Goal: Information Seeking & Learning: Check status

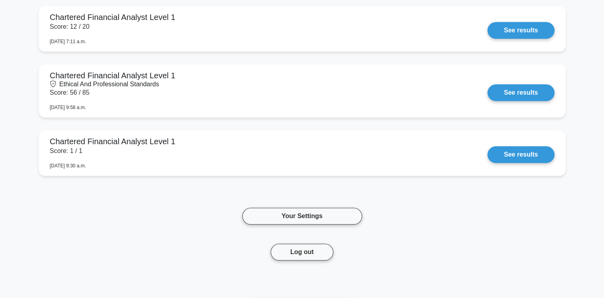
scroll to position [580, 0]
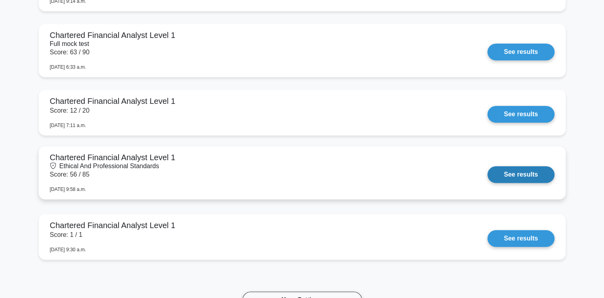
click at [487, 166] on link "See results" at bounding box center [520, 174] width 67 height 17
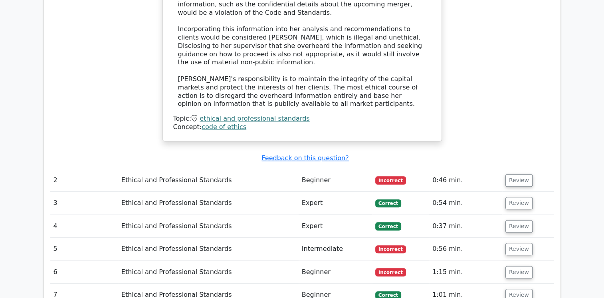
scroll to position [754, 0]
click at [512, 174] on button "Review" at bounding box center [518, 180] width 27 height 12
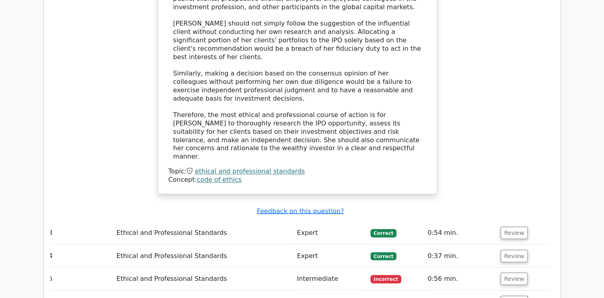
scroll to position [1318, 0]
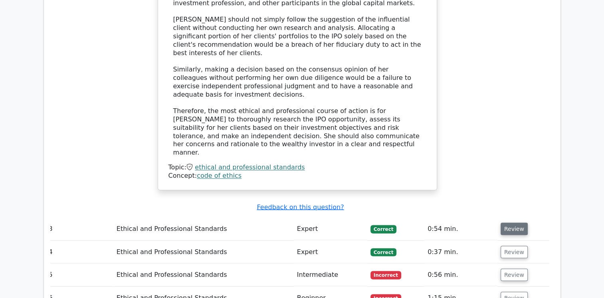
click at [517, 222] on button "Review" at bounding box center [514, 228] width 27 height 12
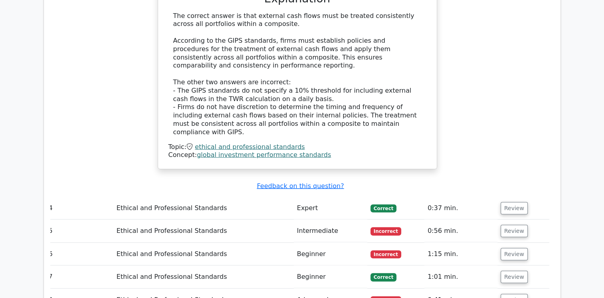
scroll to position [1737, 0]
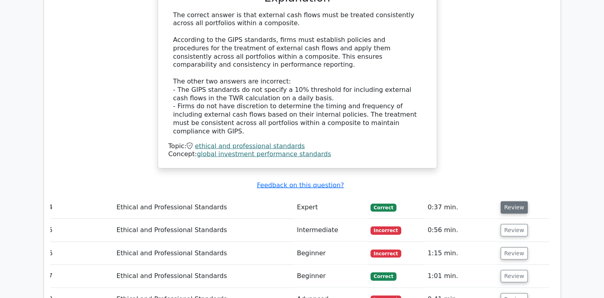
click at [516, 201] on button "Review" at bounding box center [514, 207] width 27 height 12
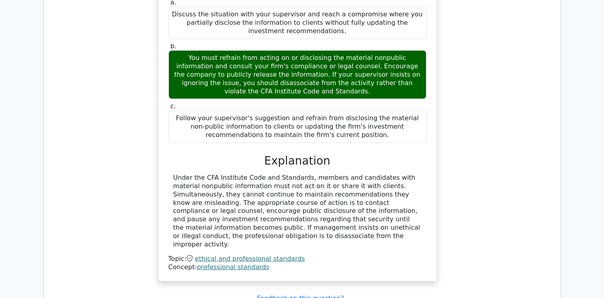
scroll to position [2065, 0]
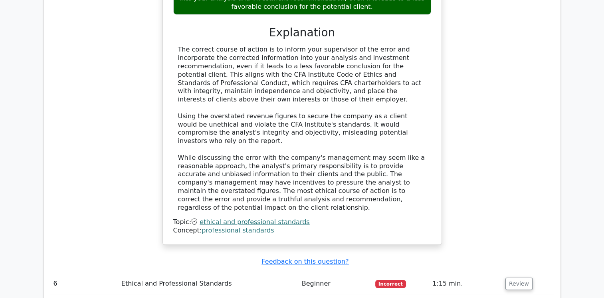
scroll to position [2607, 0]
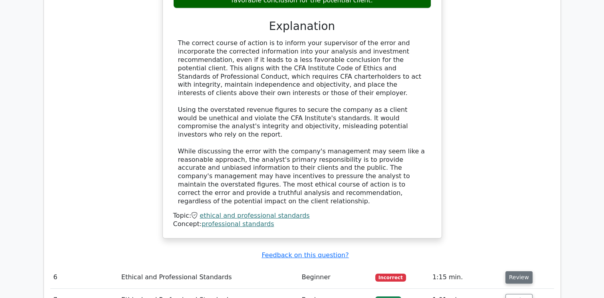
click at [516, 271] on button "Review" at bounding box center [518, 277] width 27 height 12
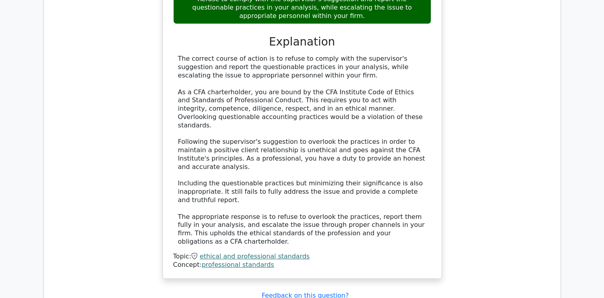
scroll to position [3085, 0]
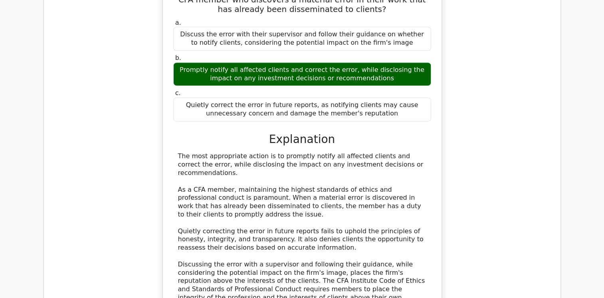
scroll to position [3451, 0]
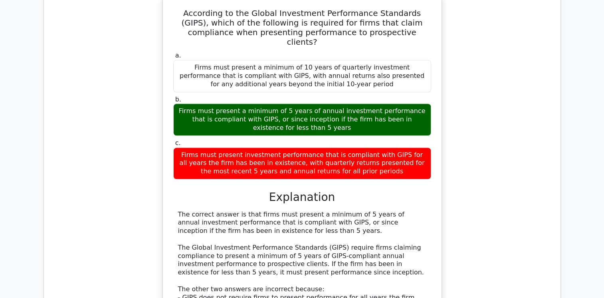
scroll to position [3859, 0]
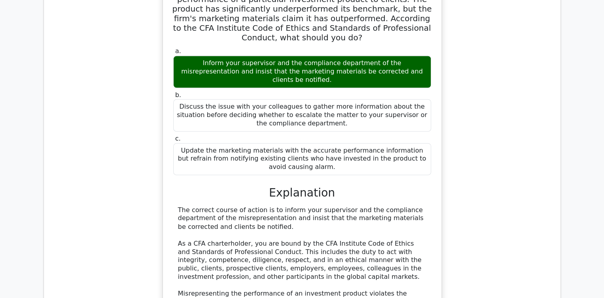
scroll to position [4310, 0]
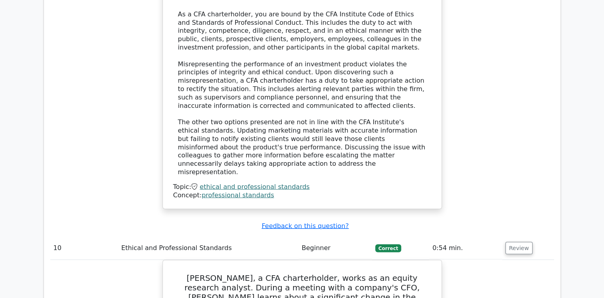
scroll to position [4535, 0]
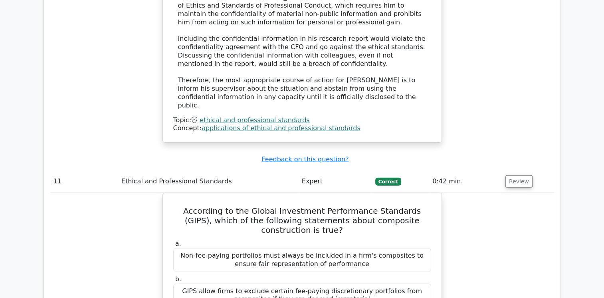
scroll to position [5074, 0]
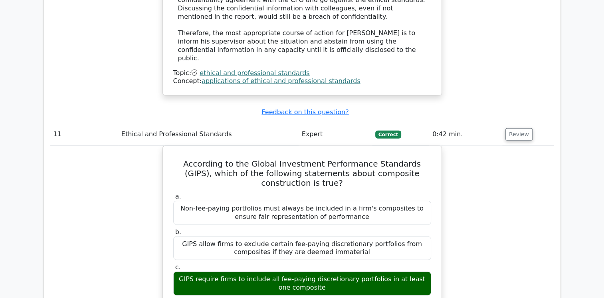
scroll to position [5118, 0]
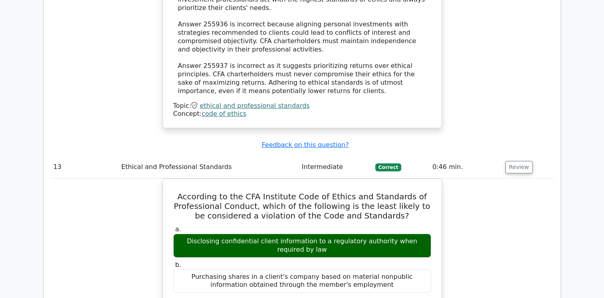
scroll to position [5868, 0]
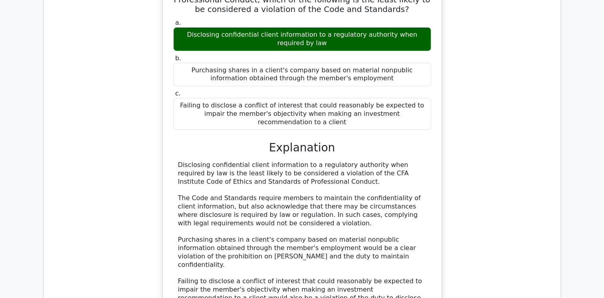
scroll to position [6034, 0]
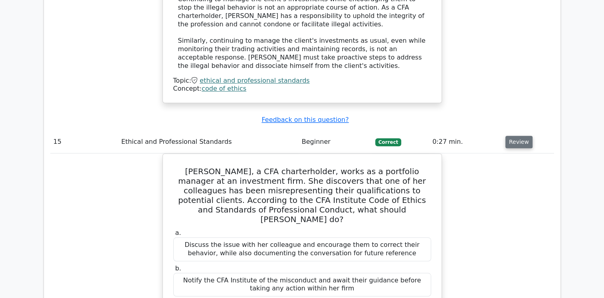
scroll to position [6759, 0]
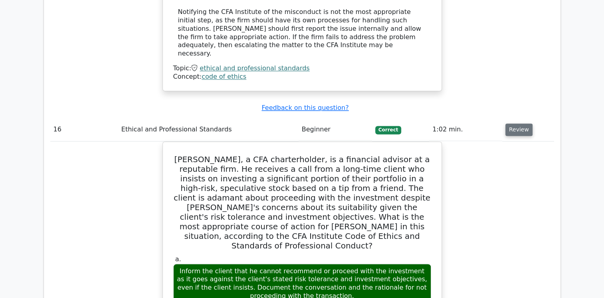
scroll to position [7223, 0]
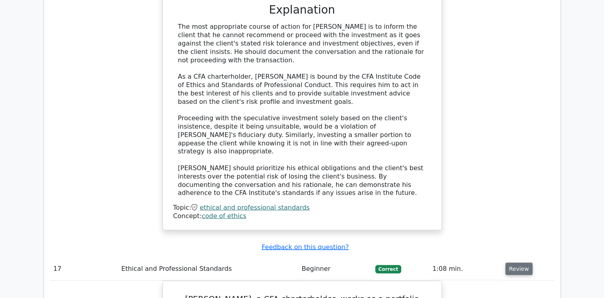
scroll to position [7638, 0]
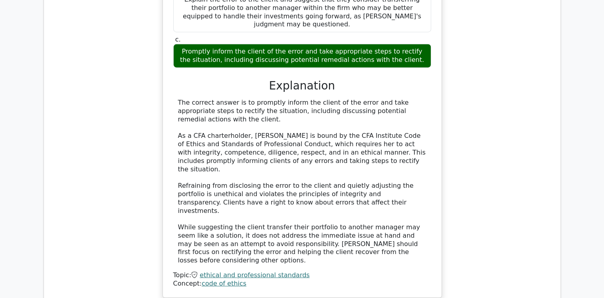
scroll to position [8063, 0]
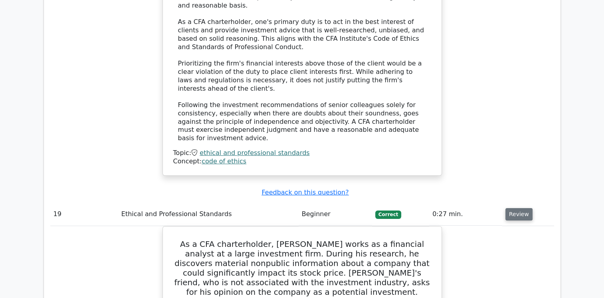
scroll to position [8596, 0]
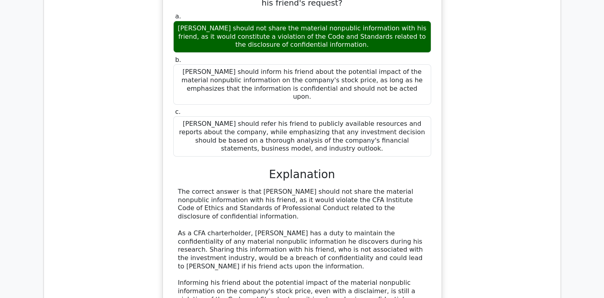
scroll to position [8956, 0]
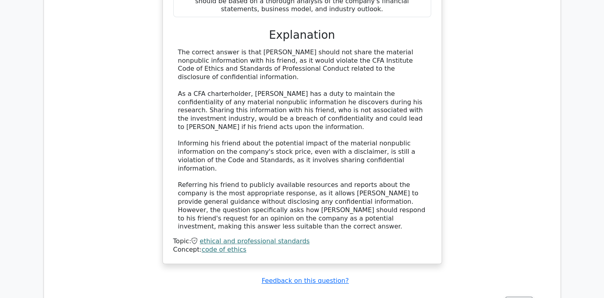
scroll to position [9072, 0]
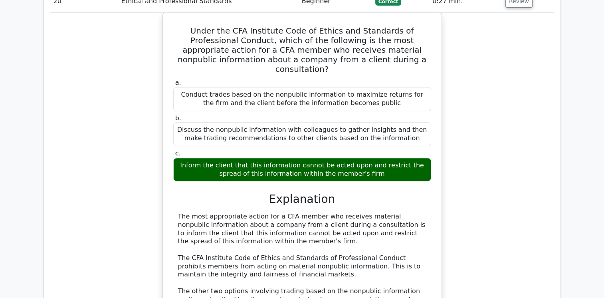
scroll to position [9400, 0]
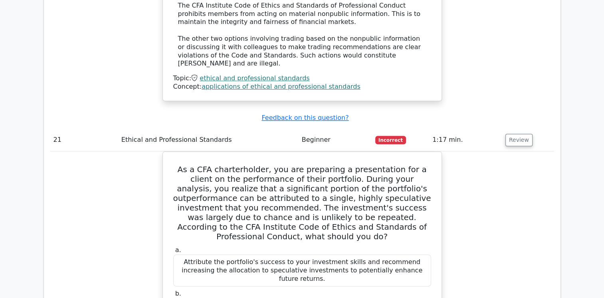
scroll to position [9606, 0]
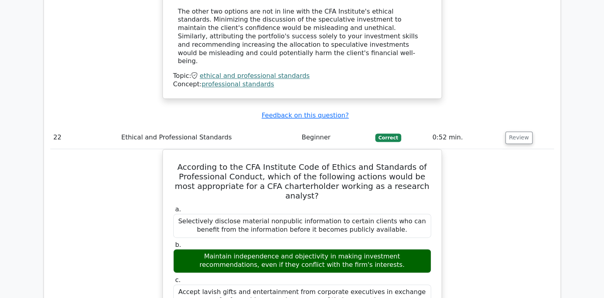
scroll to position [10116, 0]
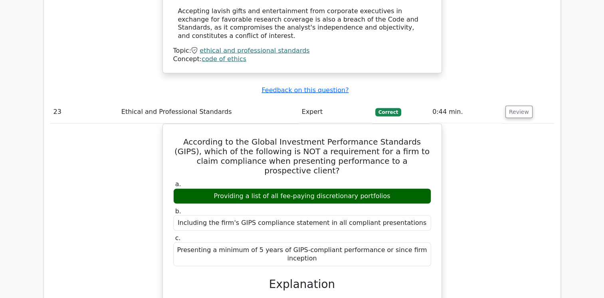
scroll to position [10568, 0]
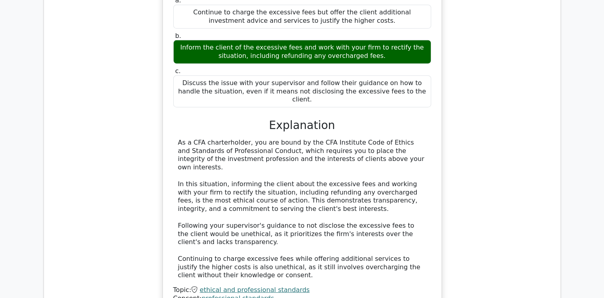
scroll to position [11093, 0]
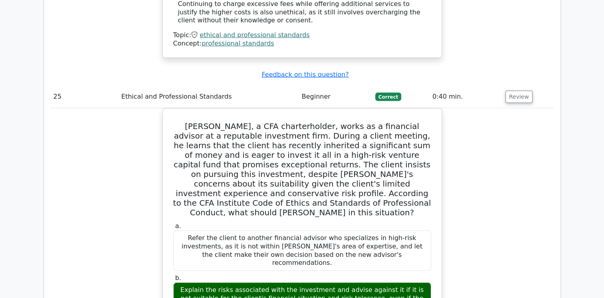
scroll to position [11354, 0]
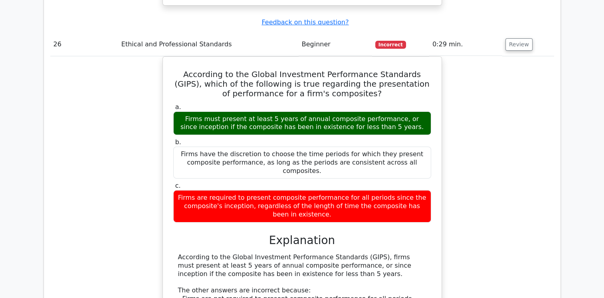
scroll to position [11939, 0]
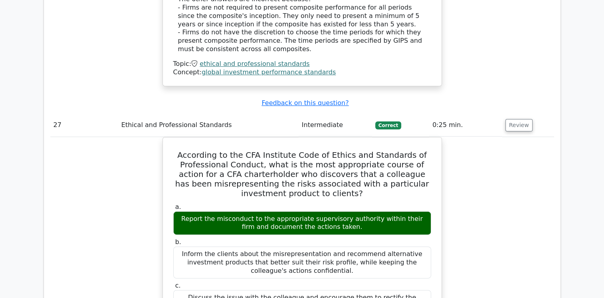
scroll to position [12234, 0]
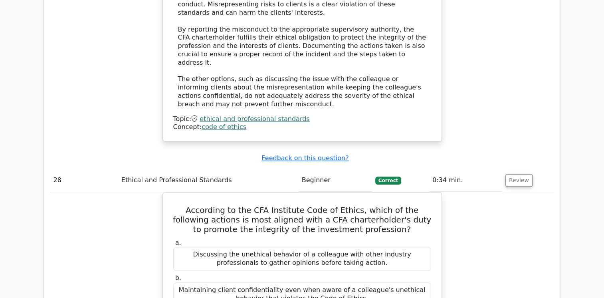
scroll to position [12662, 0]
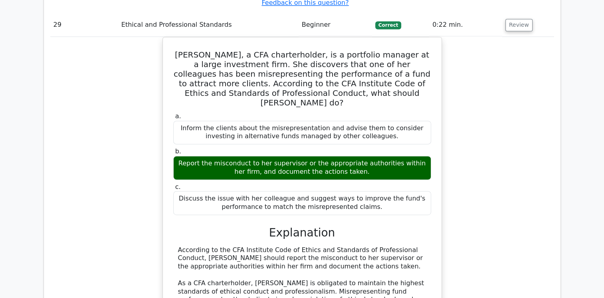
scroll to position [13218, 0]
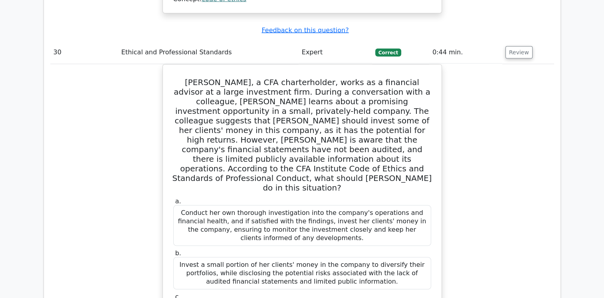
scroll to position [13641, 0]
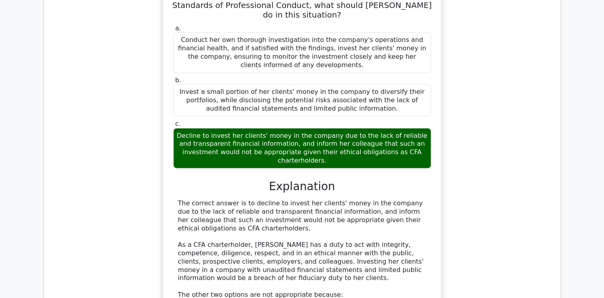
scroll to position [13811, 0]
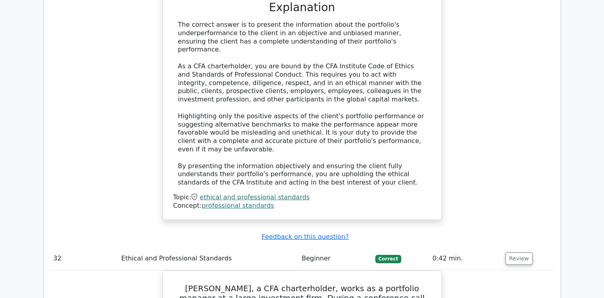
scroll to position [14482, 0]
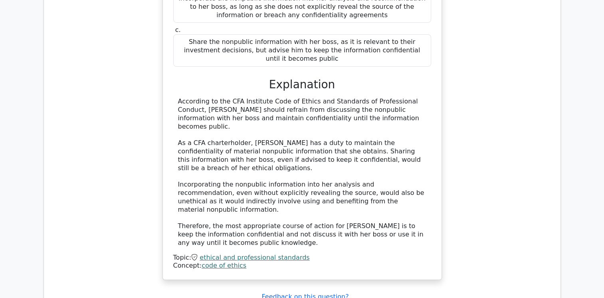
scroll to position [14905, 0]
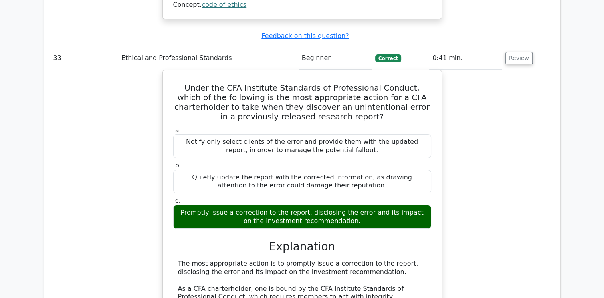
scroll to position [15149, 0]
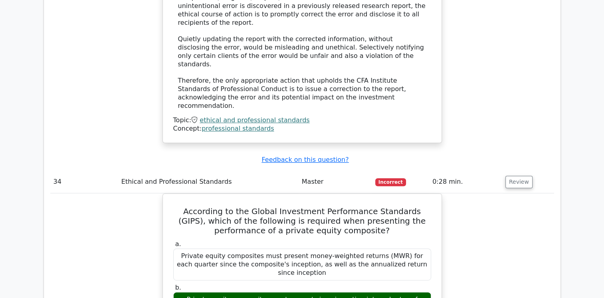
scroll to position [15467, 0]
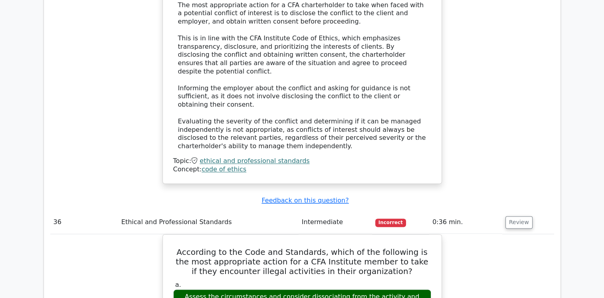
scroll to position [16228, 0]
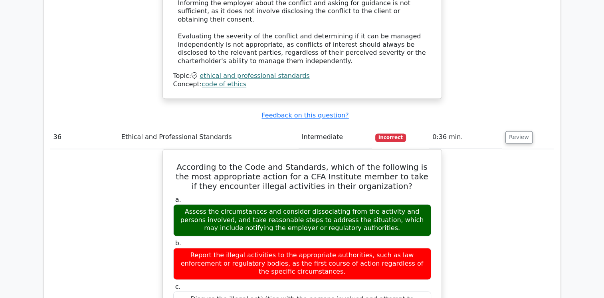
scroll to position [16315, 0]
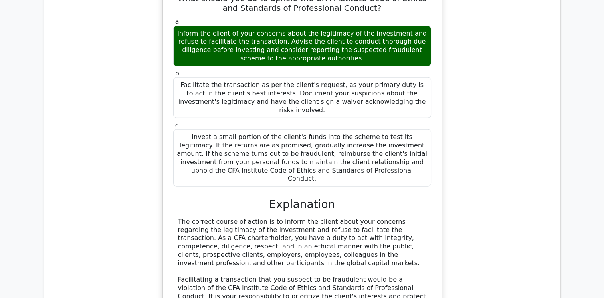
scroll to position [16952, 0]
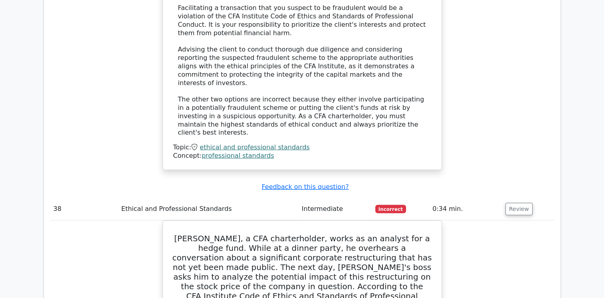
scroll to position [17226, 0]
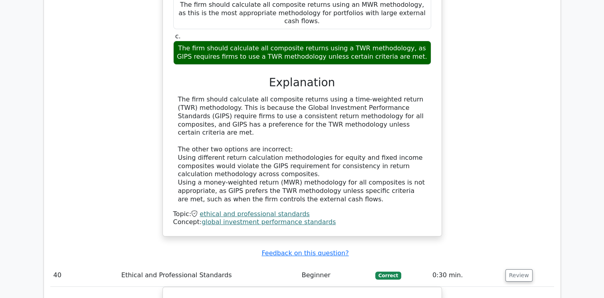
scroll to position [18030, 0]
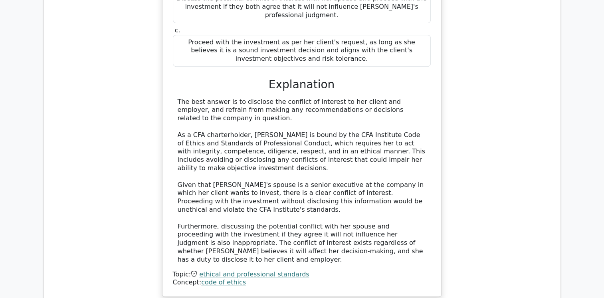
scroll to position [18465, 0]
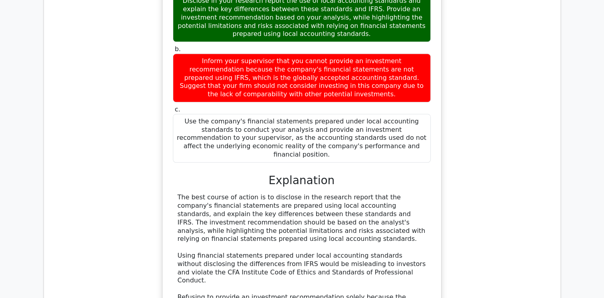
scroll to position [18938, 0]
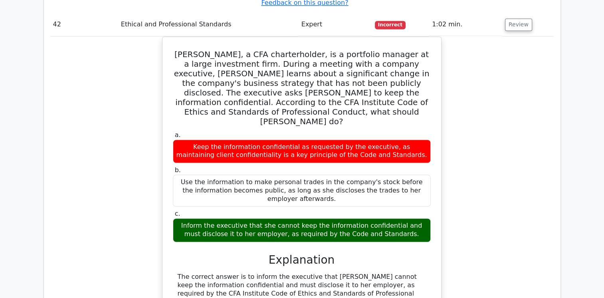
scroll to position [19326, 0]
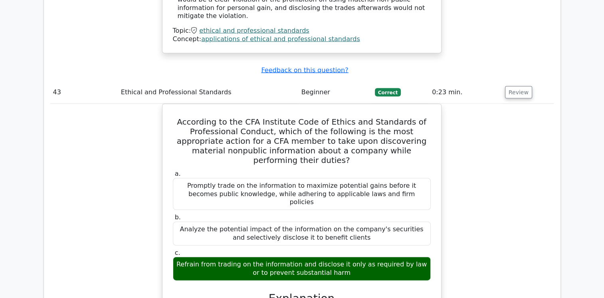
scroll to position [19788, 0]
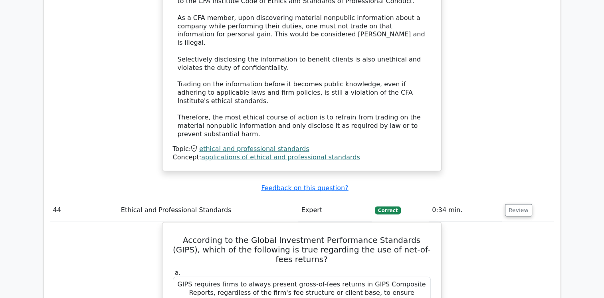
scroll to position [20120, 0]
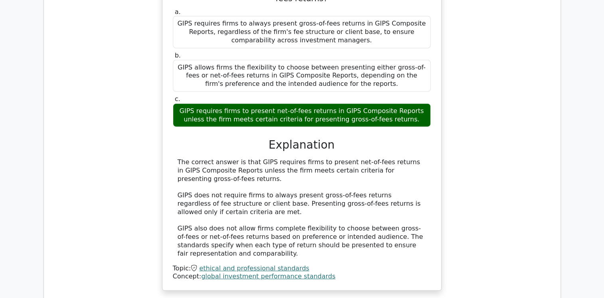
scroll to position [20379, 0]
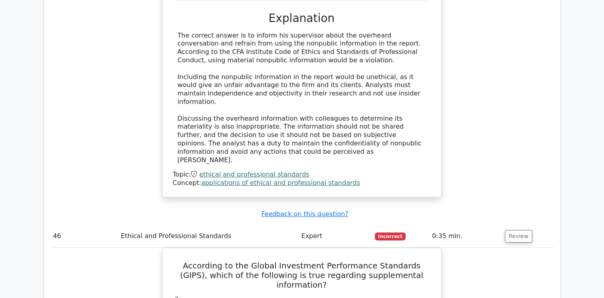
scroll to position [20962, 0]
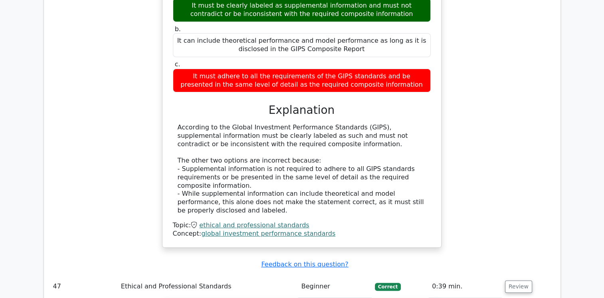
scroll to position [21267, 0]
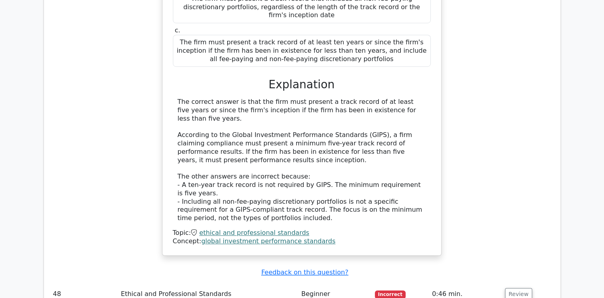
scroll to position [21770, 0]
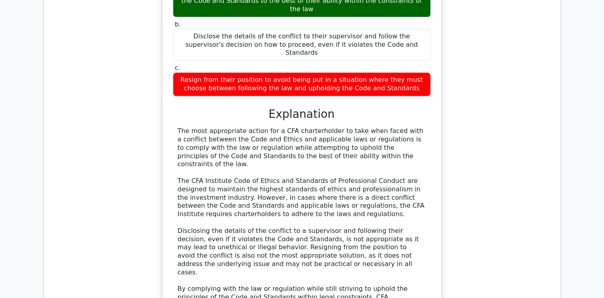
scroll to position [22060, 0]
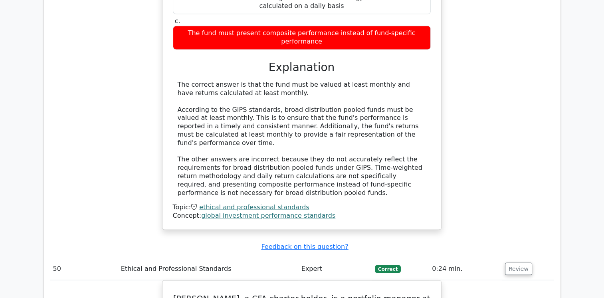
scroll to position [22581, 0]
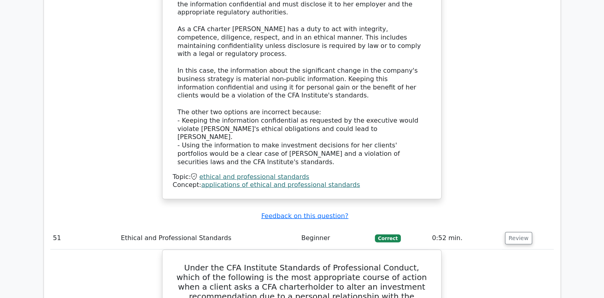
scroll to position [23086, 0]
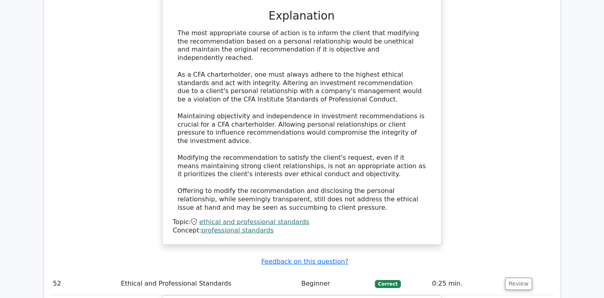
scroll to position [23525, 0]
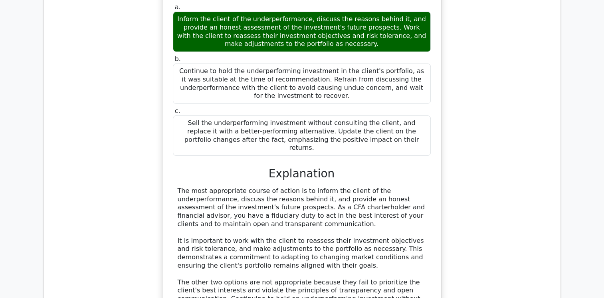
scroll to position [23909, 0]
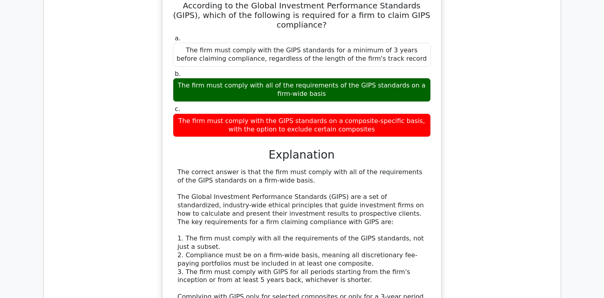
scroll to position [24334, 0]
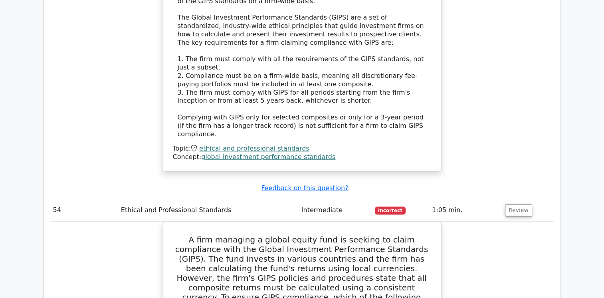
scroll to position [24518, 0]
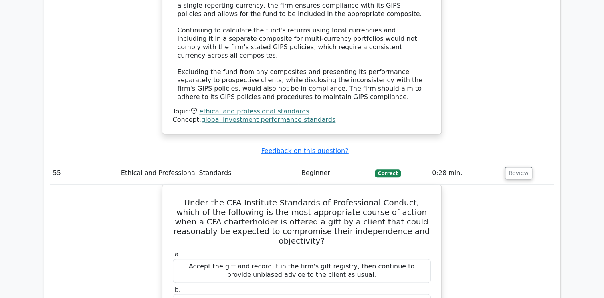
scroll to position [25018, 0]
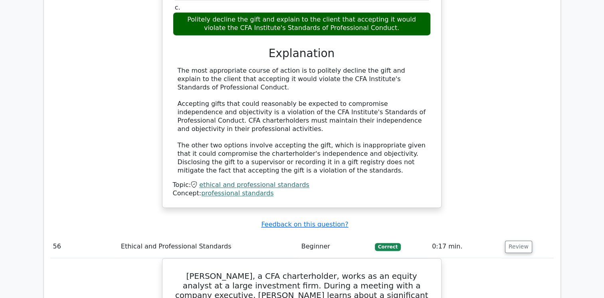
scroll to position [25321, 0]
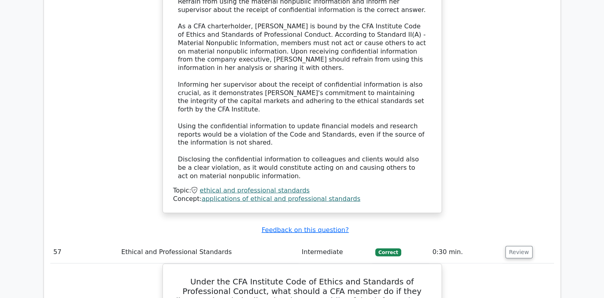
scroll to position [25822, 0]
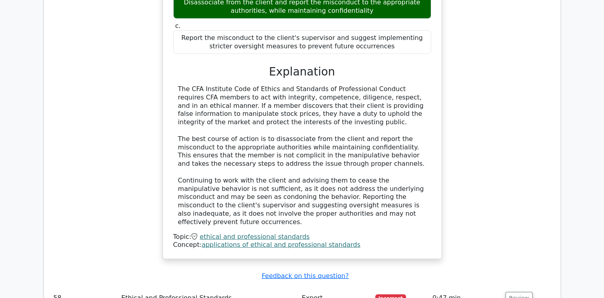
scroll to position [26234, 0]
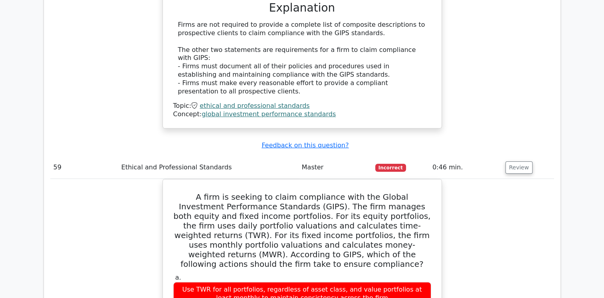
scroll to position [26659, 0]
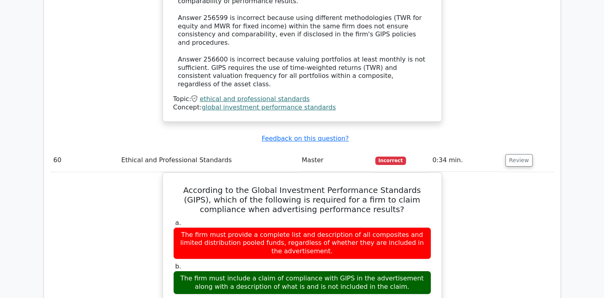
scroll to position [27125, 0]
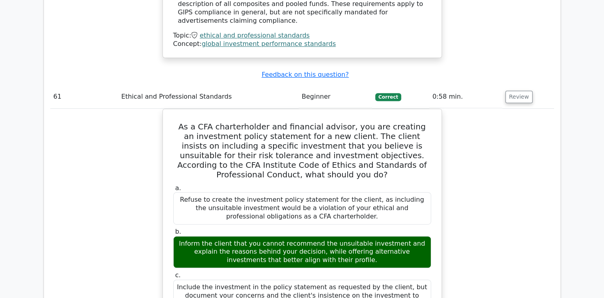
scroll to position [27588, 0]
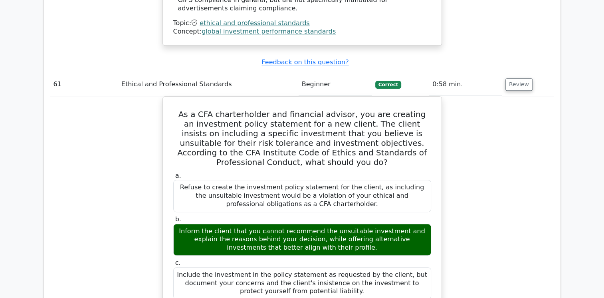
scroll to position [27593, 0]
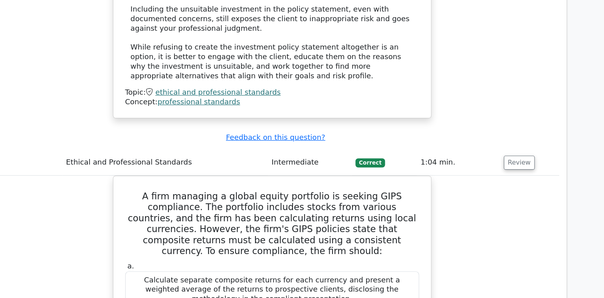
scroll to position [27965, 0]
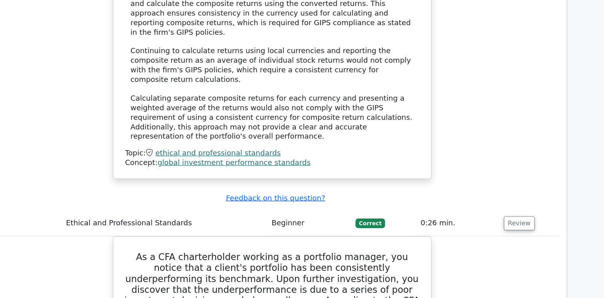
scroll to position [28361, 0]
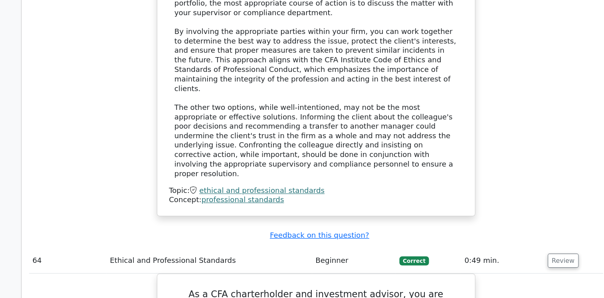
scroll to position [28847, 0]
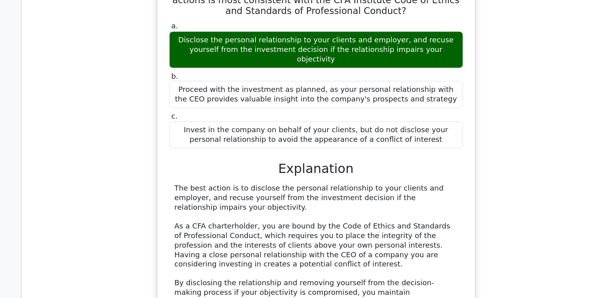
scroll to position [29144, 0]
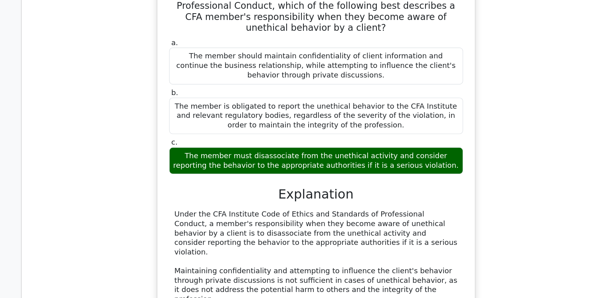
scroll to position [29615, 0]
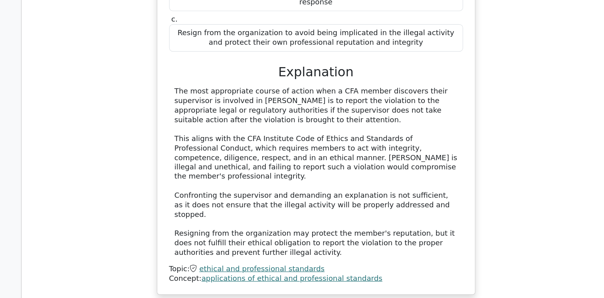
scroll to position [30106, 0]
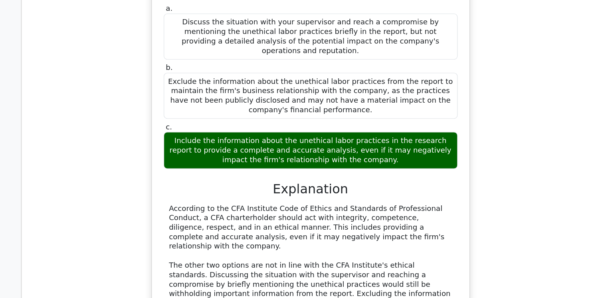
scroll to position [30516, 0]
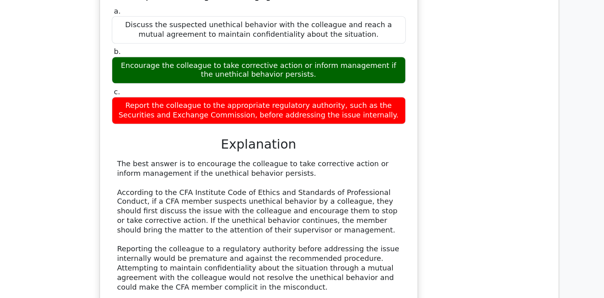
scroll to position [30926, 0]
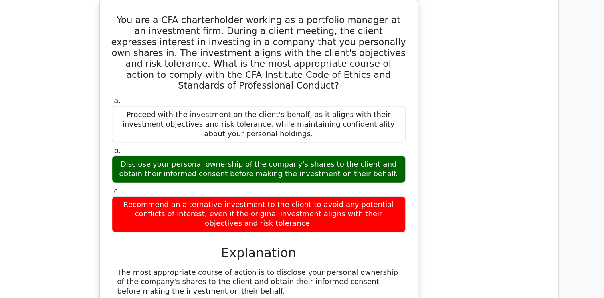
scroll to position [31272, 0]
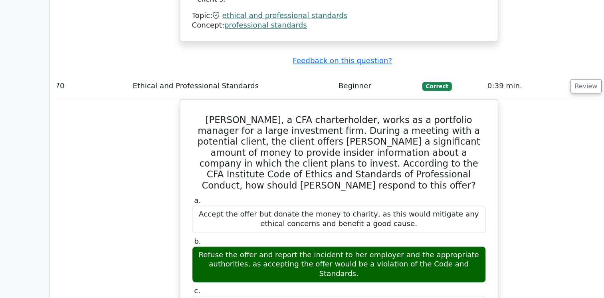
scroll to position [31663, 0]
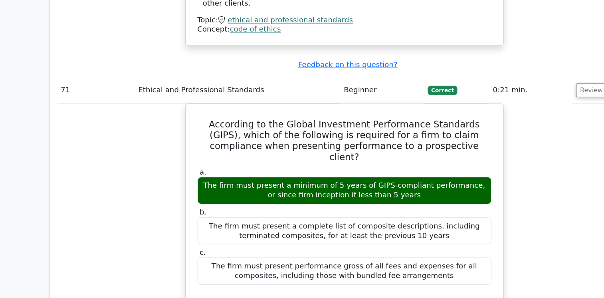
scroll to position [32146, 0]
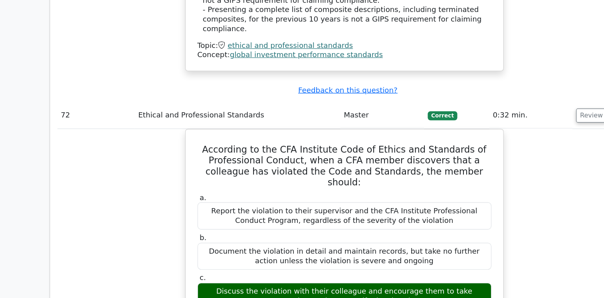
scroll to position [32504, 0]
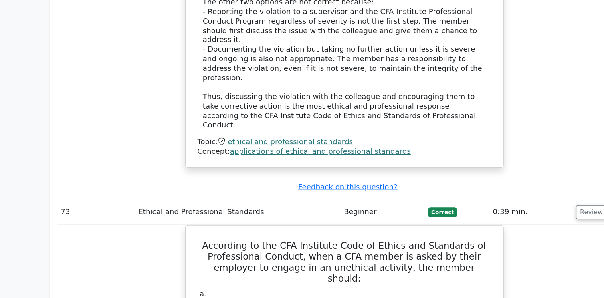
scroll to position [32862, 0]
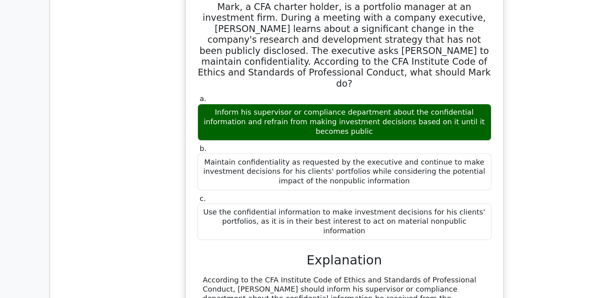
scroll to position [33515, 0]
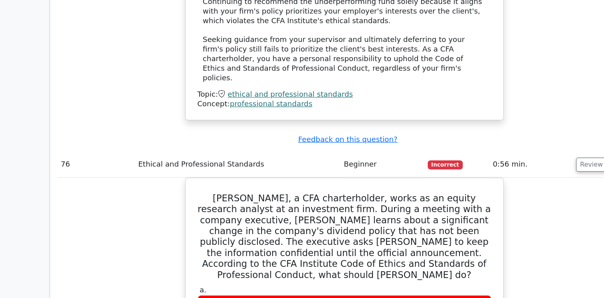
scroll to position [34260, 0]
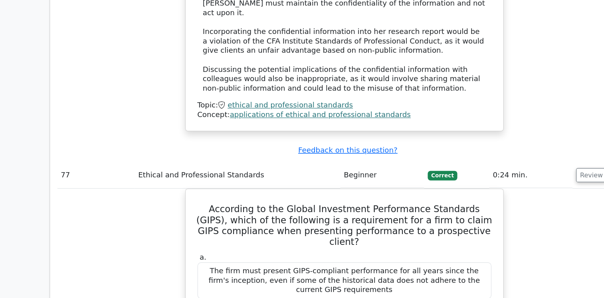
scroll to position [34744, 0]
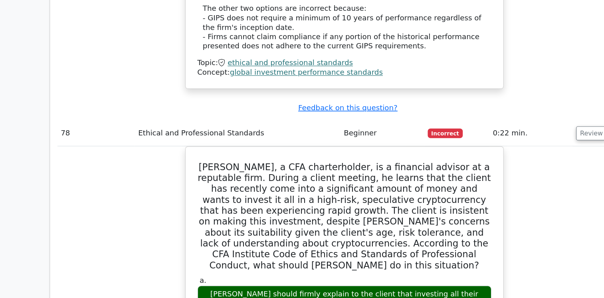
scroll to position [35178, 0]
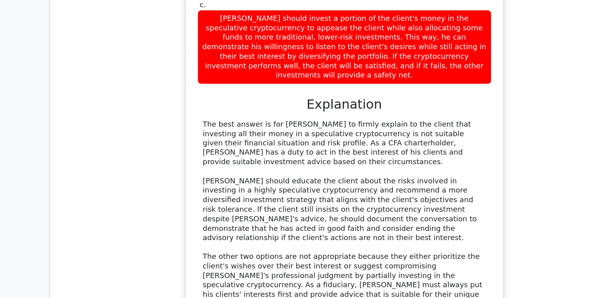
scroll to position [35574, 0]
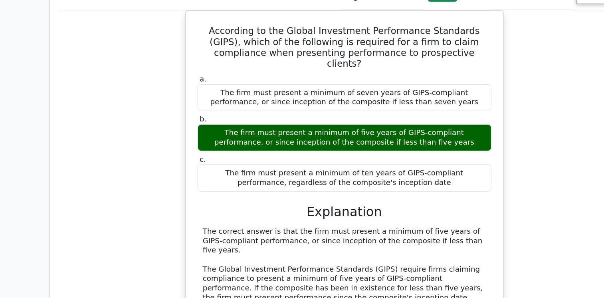
scroll to position [35919, 0]
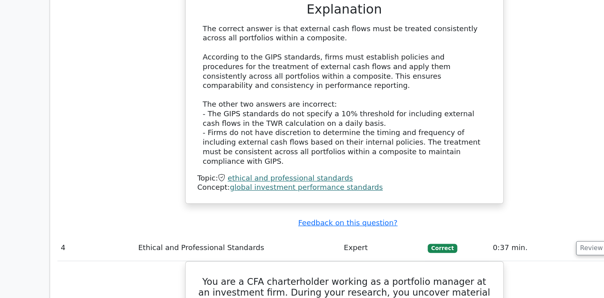
scroll to position [0, 0]
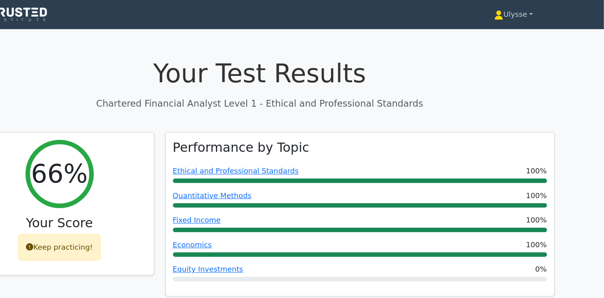
click at [538, 12] on link "Ulysse" at bounding box center [525, 13] width 72 height 16
click at [504, 48] on link "Settings" at bounding box center [520, 44] width 63 height 13
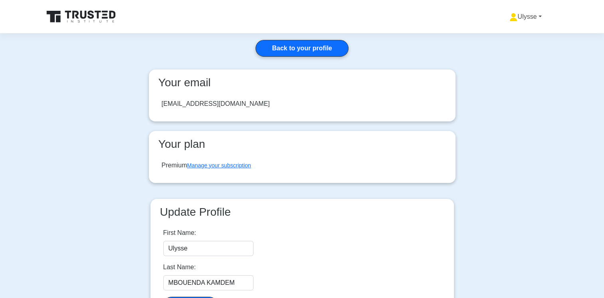
click at [537, 18] on link "Ulysse" at bounding box center [525, 17] width 70 height 16
click at [509, 38] on link "Profile" at bounding box center [522, 35] width 63 height 13
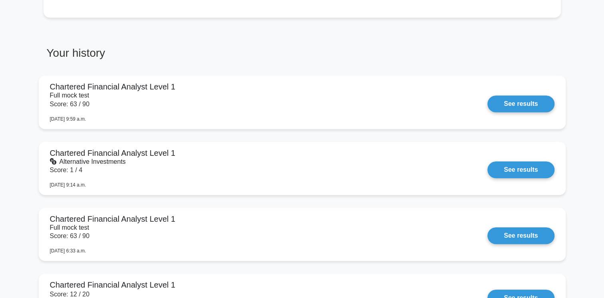
scroll to position [414, 0]
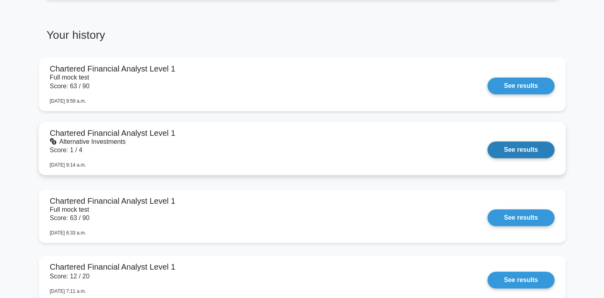
click at [487, 150] on link "See results" at bounding box center [520, 149] width 67 height 17
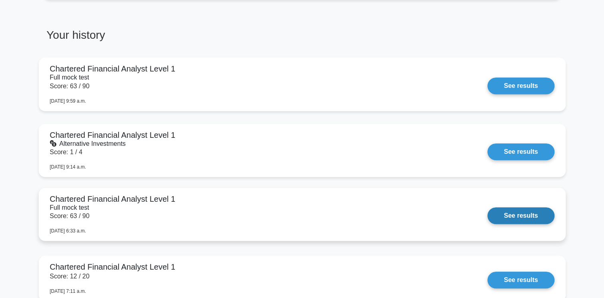
click at [487, 212] on link "See results" at bounding box center [520, 215] width 67 height 17
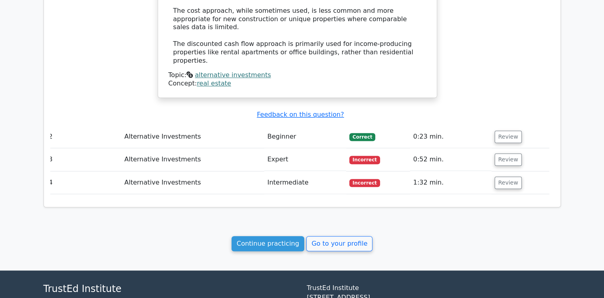
scroll to position [685, 0]
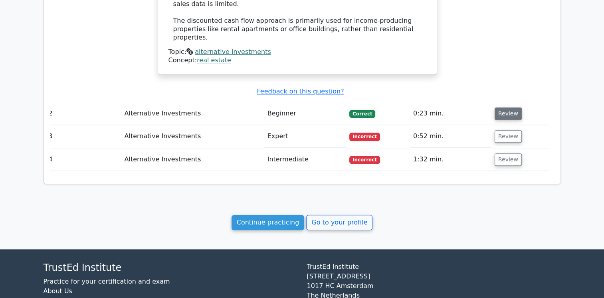
click at [505, 107] on button "Review" at bounding box center [508, 113] width 27 height 12
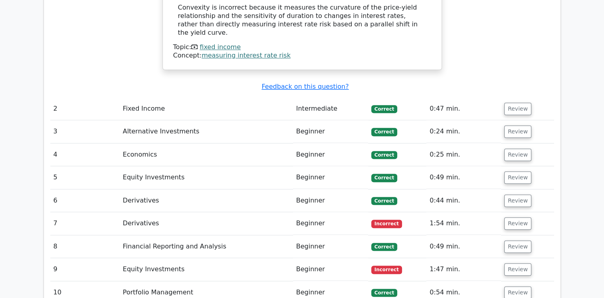
scroll to position [755, 0]
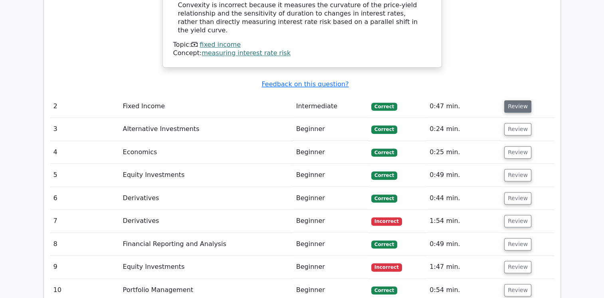
click at [512, 100] on button "Review" at bounding box center [517, 106] width 27 height 12
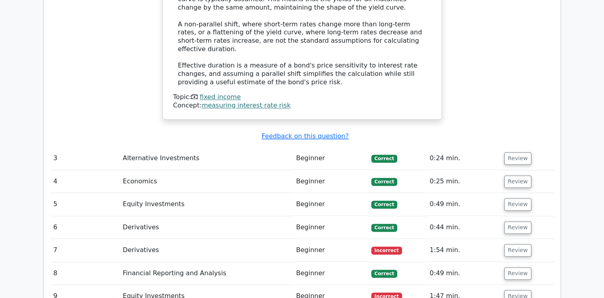
scroll to position [1058, 0]
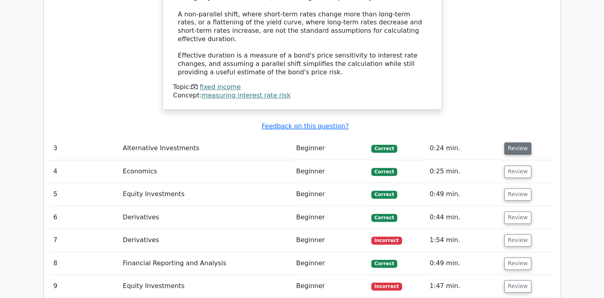
click at [514, 142] on button "Review" at bounding box center [517, 148] width 27 height 12
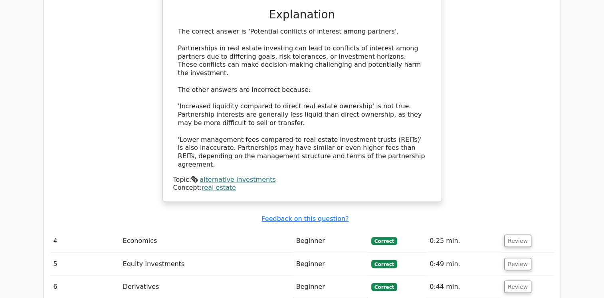
scroll to position [1343, 0]
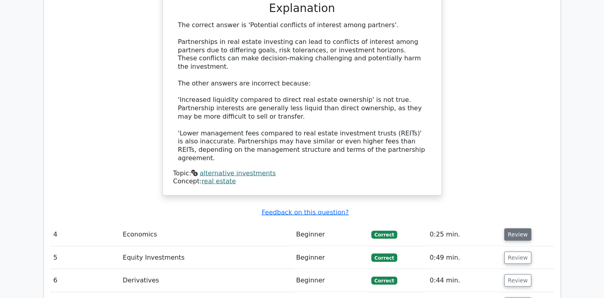
click at [517, 228] on button "Review" at bounding box center [517, 234] width 27 height 12
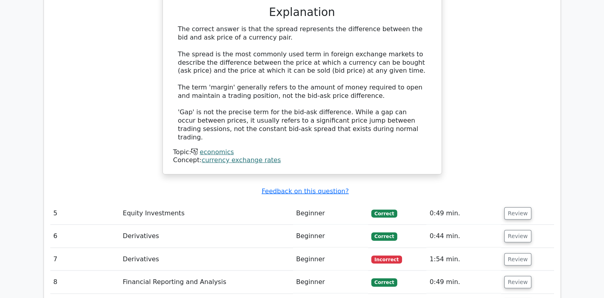
scroll to position [1712, 0]
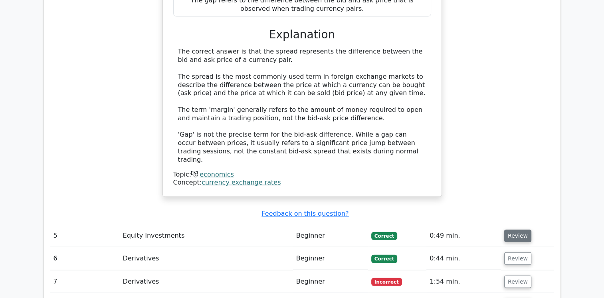
click at [513, 230] on button "Review" at bounding box center [517, 236] width 27 height 12
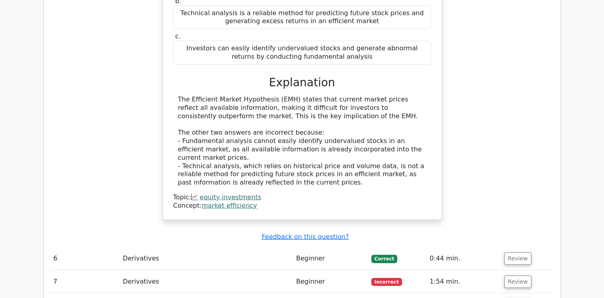
scroll to position [2036, 0]
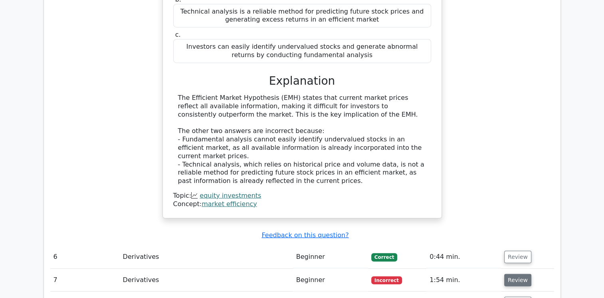
click at [515, 274] on button "Review" at bounding box center [517, 280] width 27 height 12
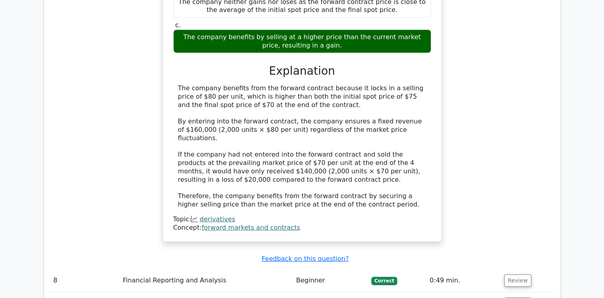
scroll to position [2454, 0]
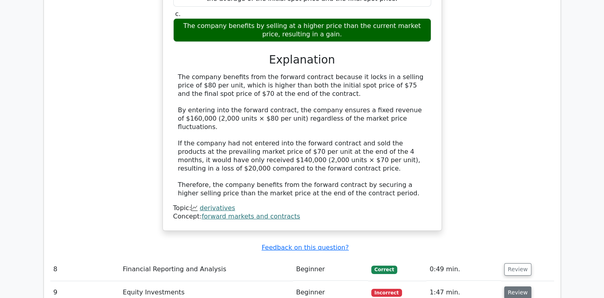
click at [519, 286] on button "Review" at bounding box center [517, 292] width 27 height 12
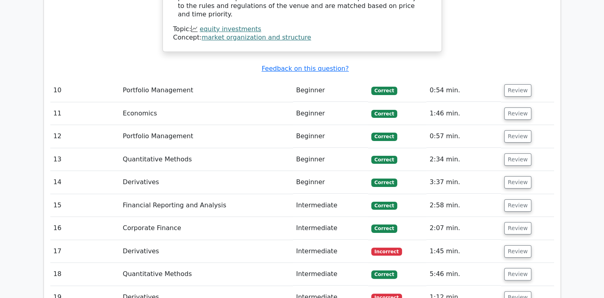
scroll to position [3123, 0]
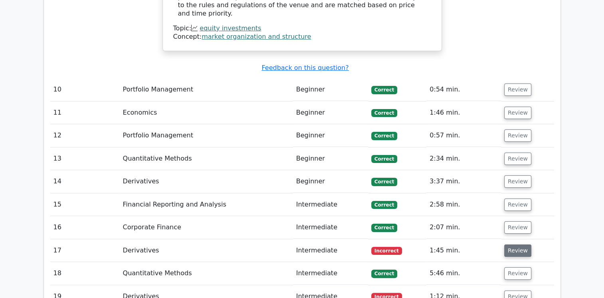
click at [517, 244] on button "Review" at bounding box center [517, 250] width 27 height 12
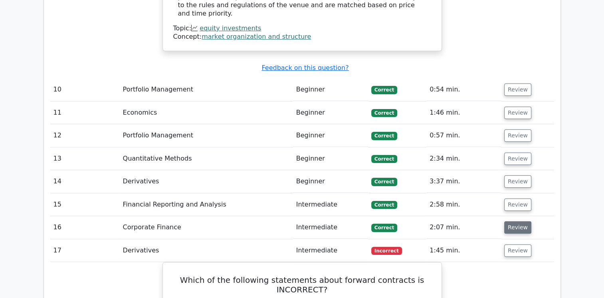
click at [513, 221] on button "Review" at bounding box center [517, 227] width 27 height 12
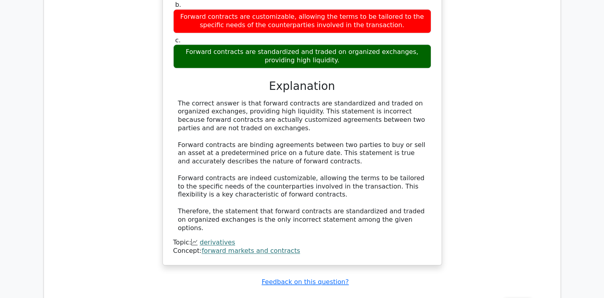
scroll to position [3960, 0]
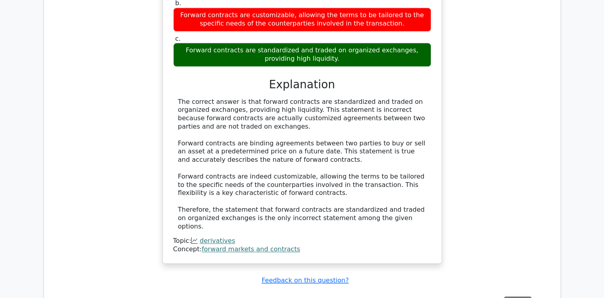
click at [515, 296] on button "Review" at bounding box center [517, 302] width 27 height 12
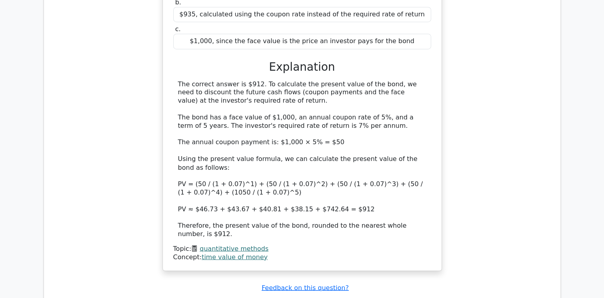
scroll to position [4371, 0]
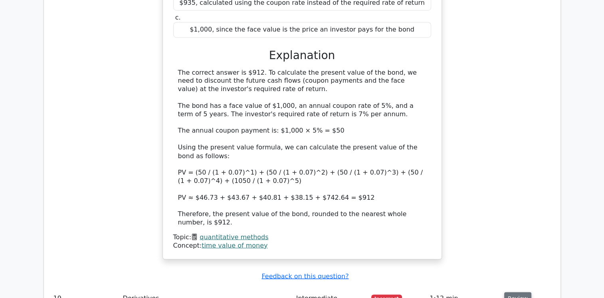
click at [515, 292] on button "Review" at bounding box center [517, 298] width 27 height 12
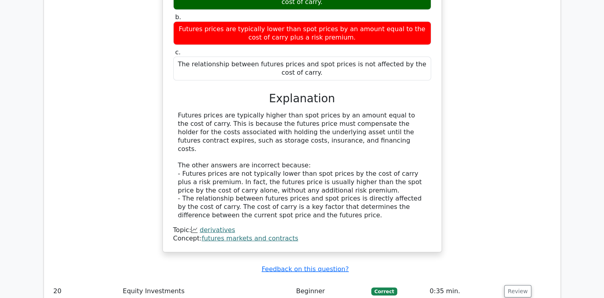
scroll to position [4740, 0]
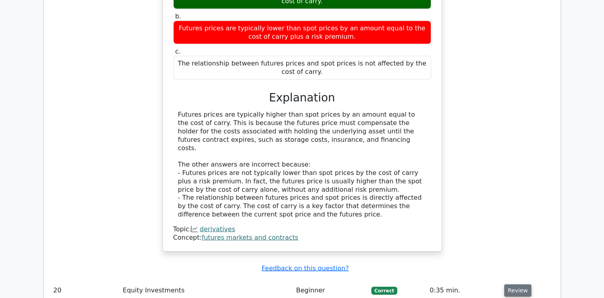
click at [521, 284] on button "Review" at bounding box center [517, 290] width 27 height 12
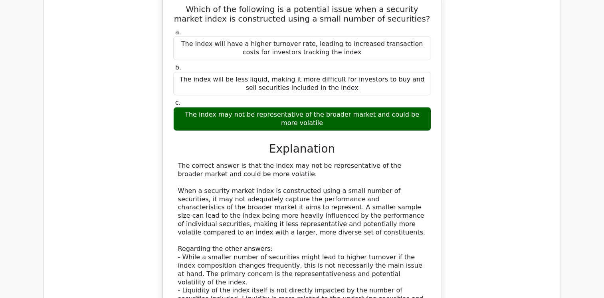
scroll to position [5060, 0]
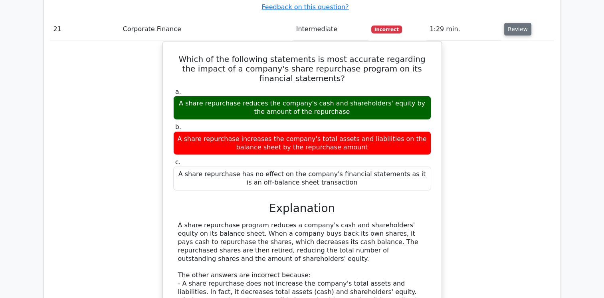
scroll to position [5408, 0]
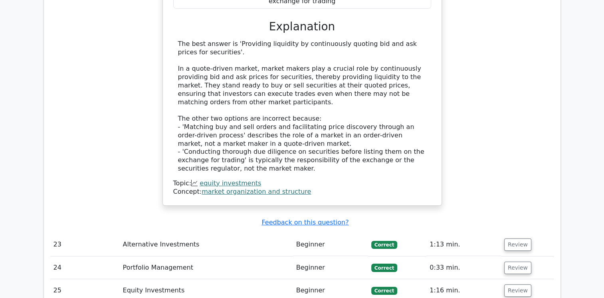
scroll to position [5924, 0]
click at [514, 284] on button "Review" at bounding box center [517, 290] width 27 height 12
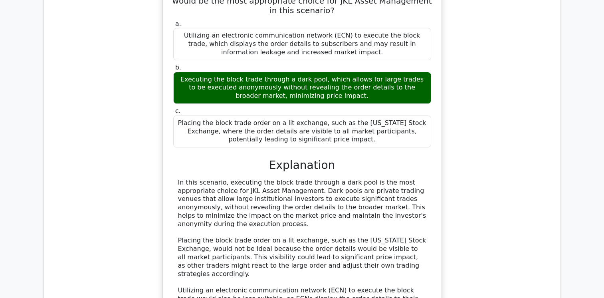
scroll to position [6301, 0]
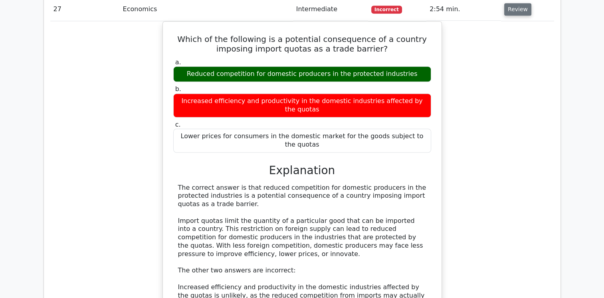
scroll to position [6730, 0]
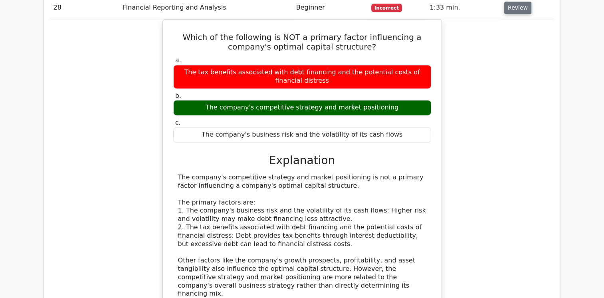
scroll to position [7136, 0]
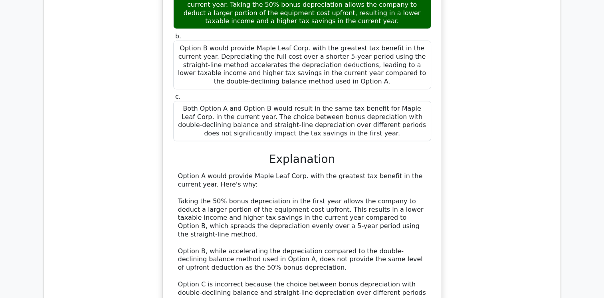
scroll to position [7640, 0]
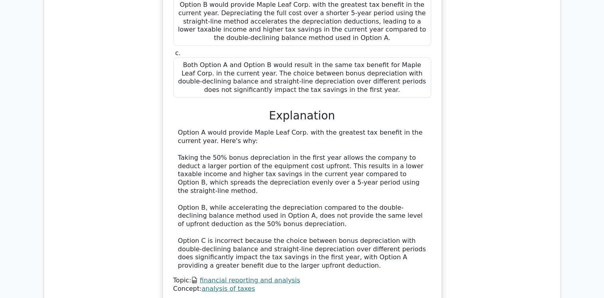
scroll to position [7685, 0]
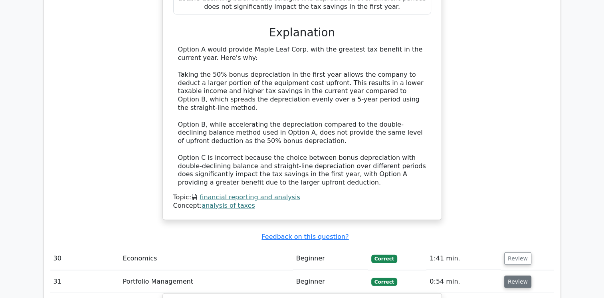
scroll to position [7769, 0]
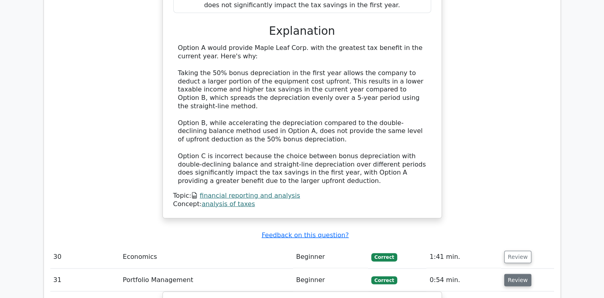
click at [515, 274] on button "Review" at bounding box center [517, 280] width 27 height 12
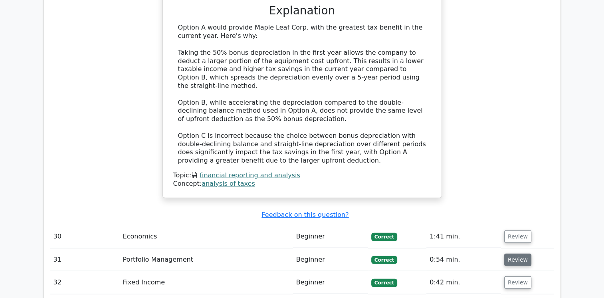
scroll to position [7813, 0]
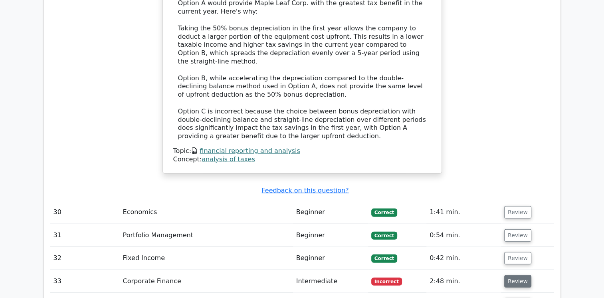
click at [517, 275] on button "Review" at bounding box center [517, 281] width 27 height 12
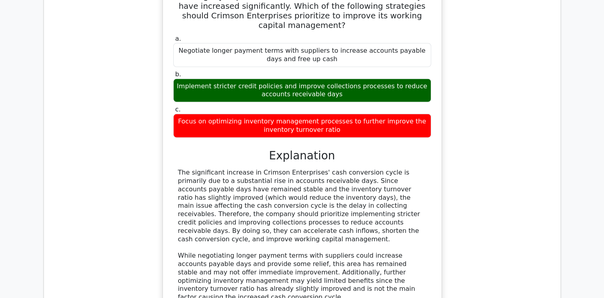
scroll to position [8166, 0]
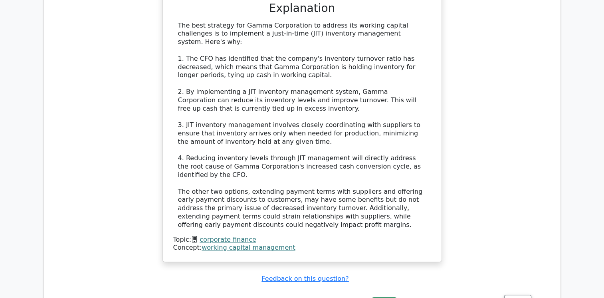
scroll to position [9257, 0]
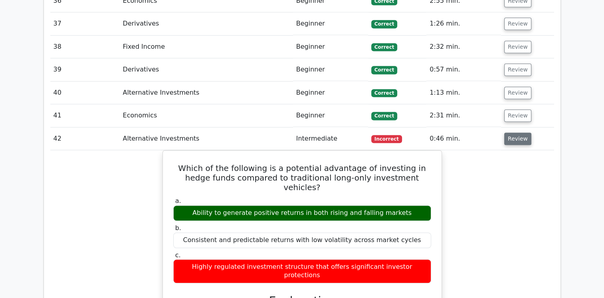
scroll to position [9575, 0]
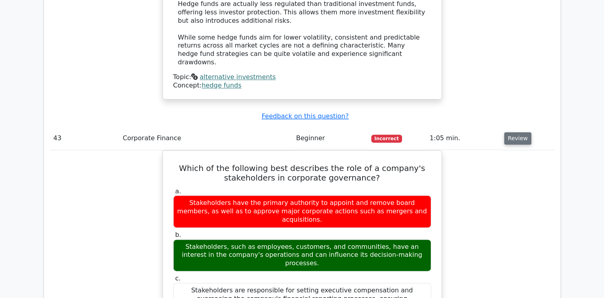
scroll to position [9965, 0]
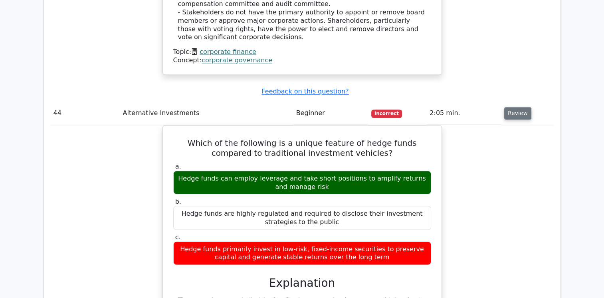
scroll to position [10420, 0]
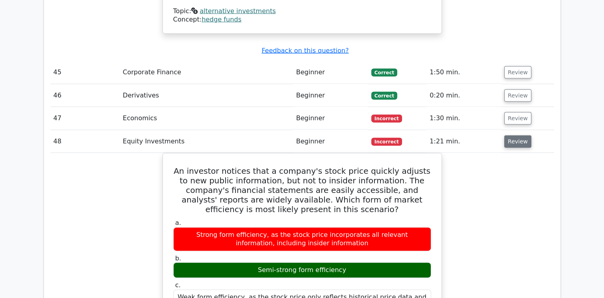
scroll to position [10870, 0]
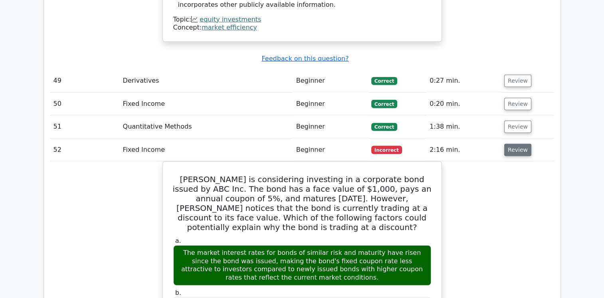
scroll to position [11322, 0]
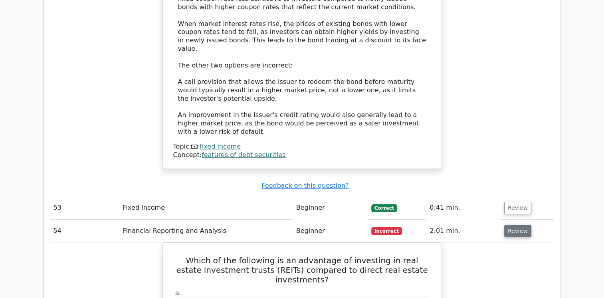
scroll to position [11724, 0]
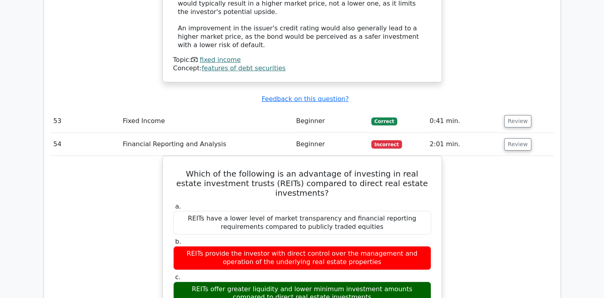
scroll to position [11816, 0]
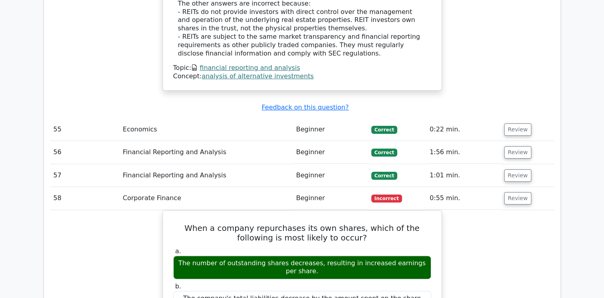
scroll to position [12241, 0]
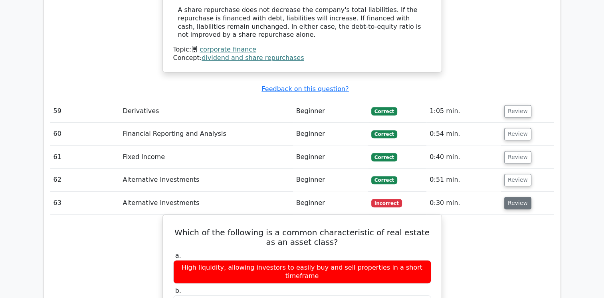
scroll to position [12726, 0]
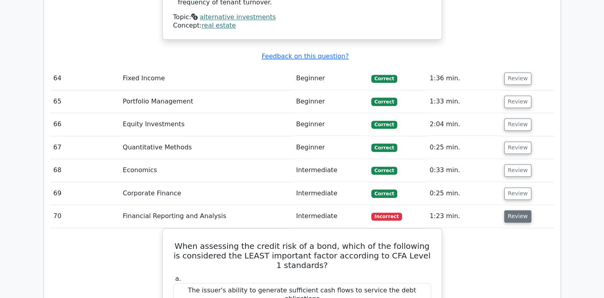
scroll to position [13168, 0]
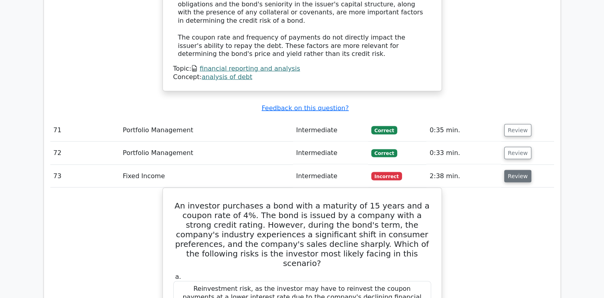
scroll to position [13607, 0]
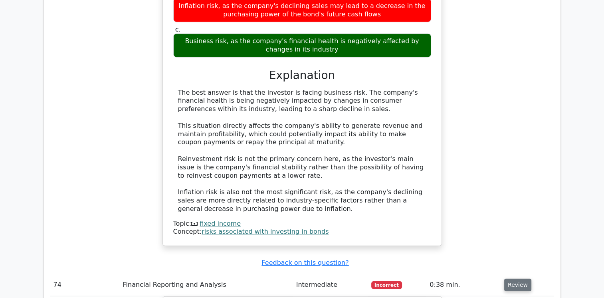
scroll to position [13932, 0]
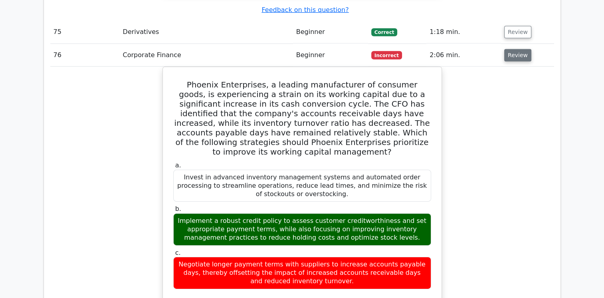
scroll to position [14548, 0]
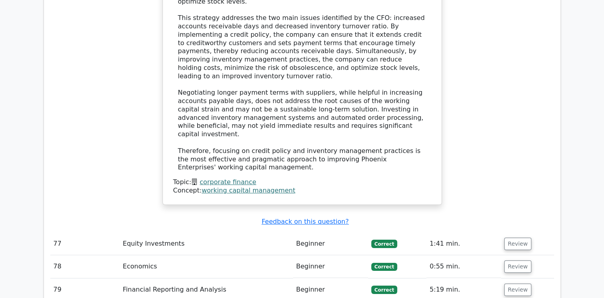
scroll to position [14895, 0]
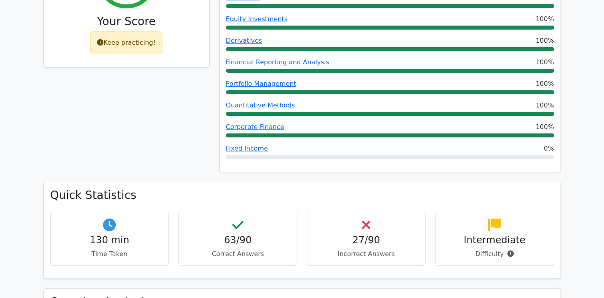
scroll to position [0, 0]
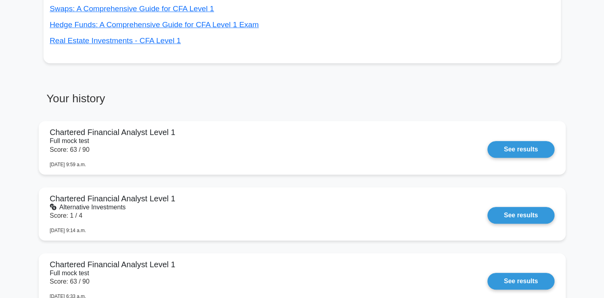
scroll to position [347, 0]
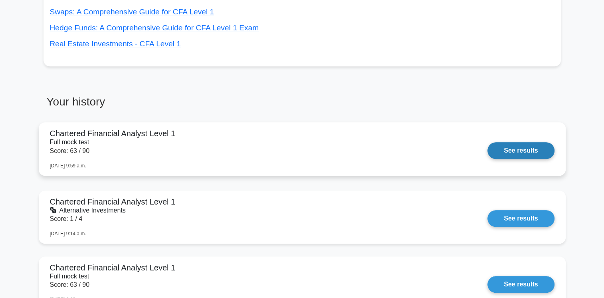
click at [487, 142] on link "See results" at bounding box center [520, 150] width 67 height 17
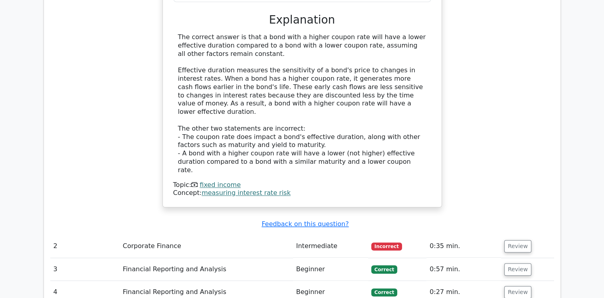
scroll to position [736, 0]
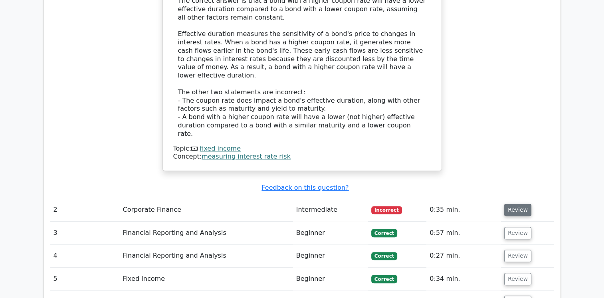
click at [517, 204] on button "Review" at bounding box center [517, 210] width 27 height 12
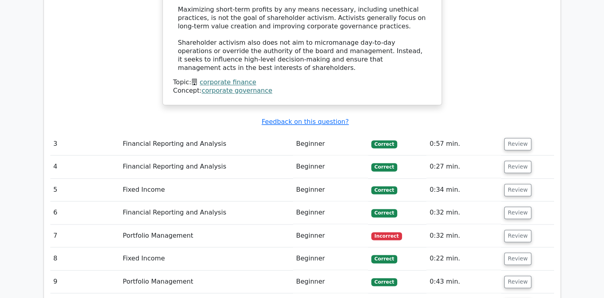
scroll to position [1226, 0]
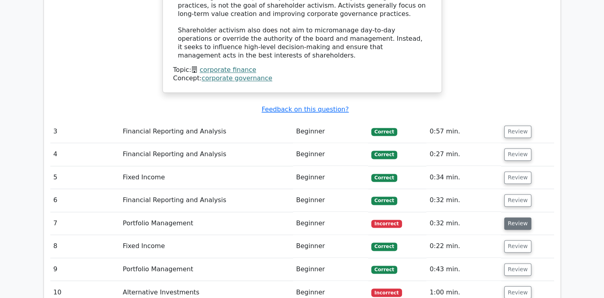
click at [516, 217] on button "Review" at bounding box center [517, 223] width 27 height 12
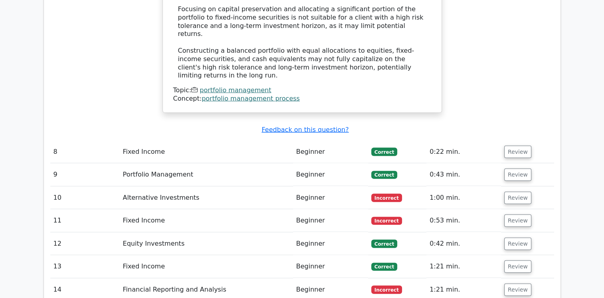
scroll to position [1729, 0]
click at [517, 191] on button "Review" at bounding box center [517, 197] width 27 height 12
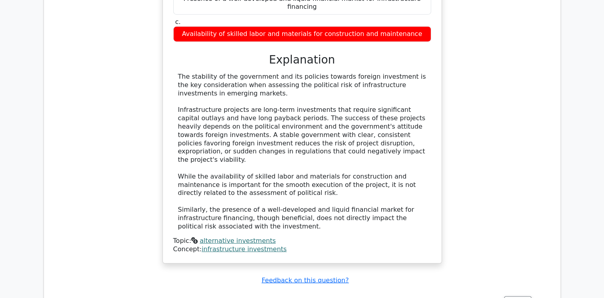
scroll to position [2029, 0]
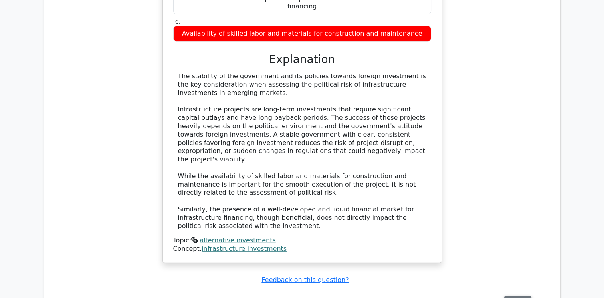
click at [522, 296] on button "Review" at bounding box center [517, 302] width 27 height 12
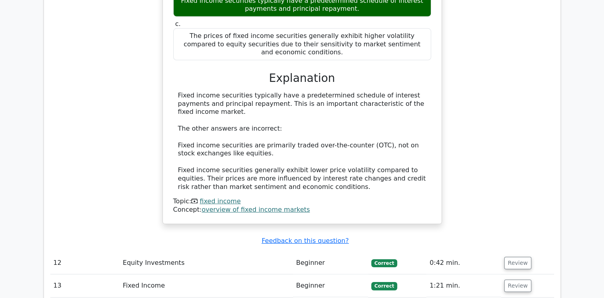
scroll to position [2434, 0]
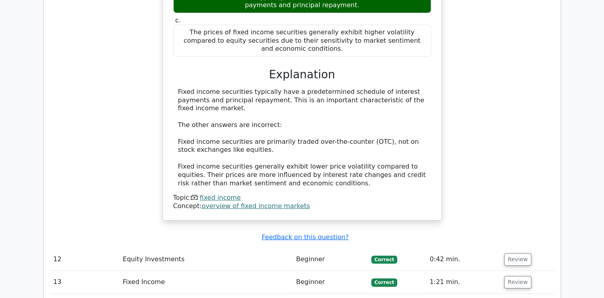
click at [517, 276] on button "Review" at bounding box center [517, 282] width 27 height 12
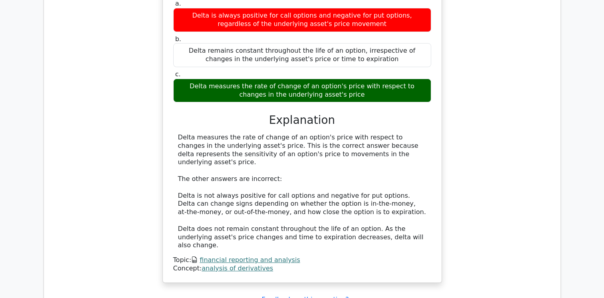
scroll to position [3200, 0]
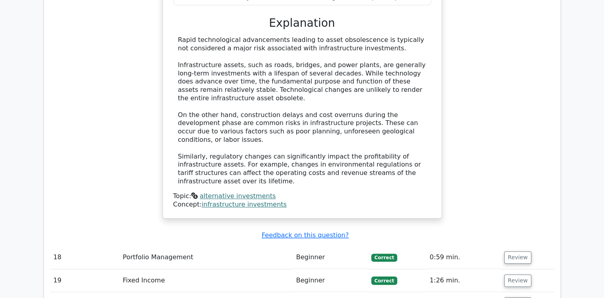
scroll to position [3681, 0]
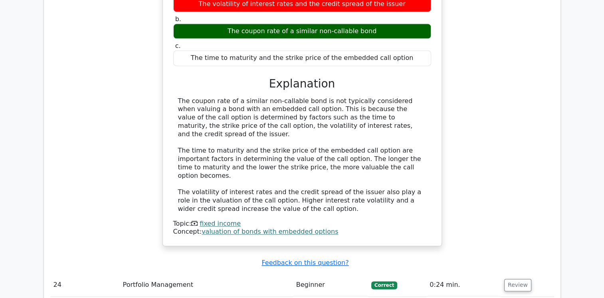
scroll to position [4115, 0]
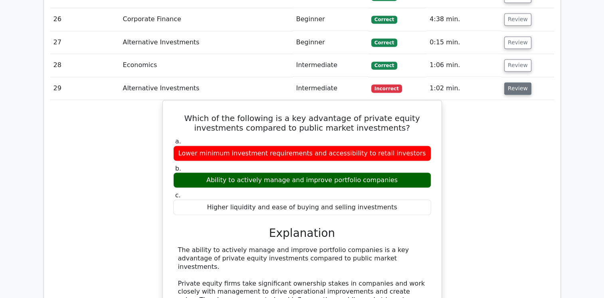
scroll to position [4449, 0]
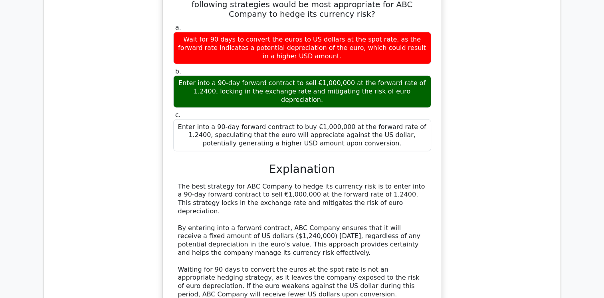
scroll to position [5000, 0]
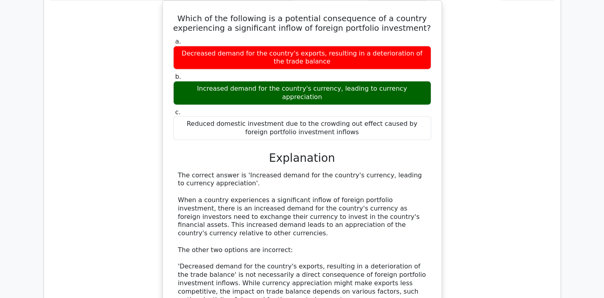
scroll to position [5479, 0]
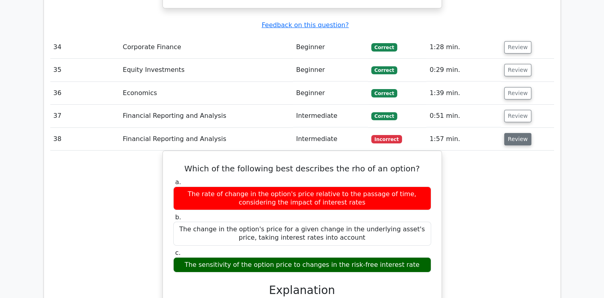
scroll to position [5830, 0]
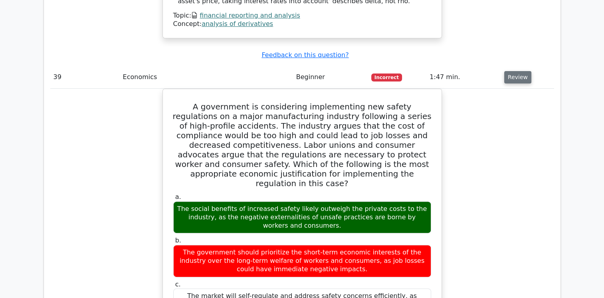
scroll to position [6237, 0]
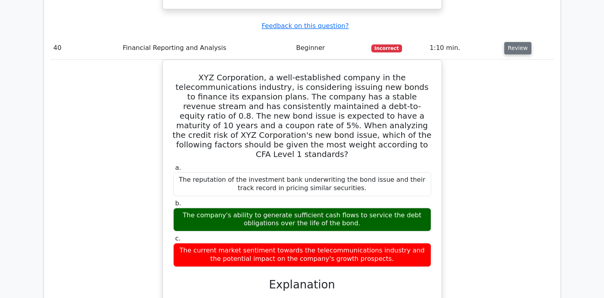
scroll to position [6732, 0]
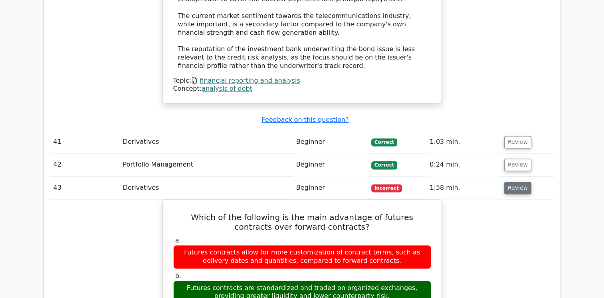
scroll to position [7105, 0]
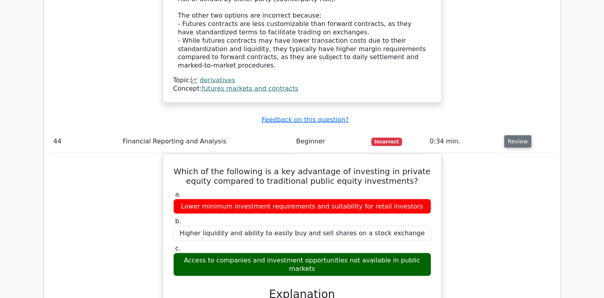
scroll to position [7584, 0]
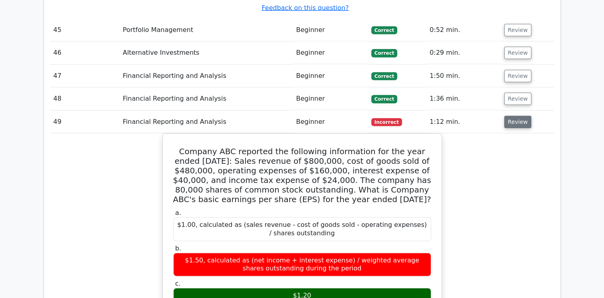
scroll to position [8072, 0]
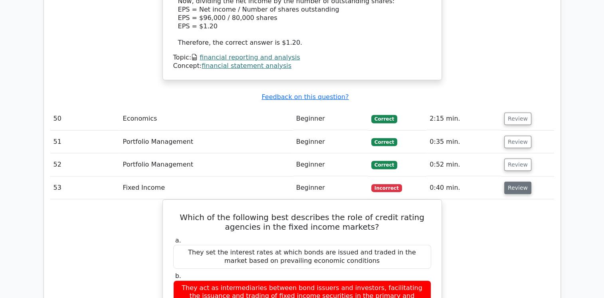
scroll to position [8499, 0]
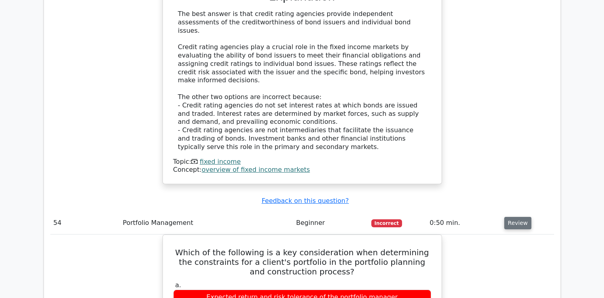
scroll to position [8904, 0]
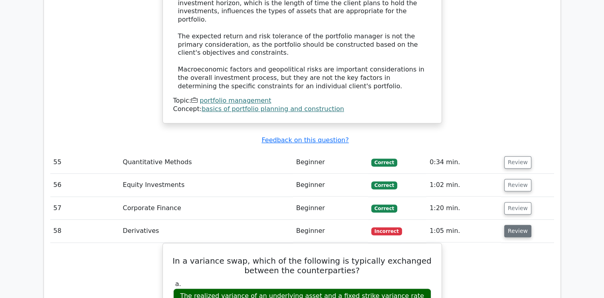
scroll to position [9307, 0]
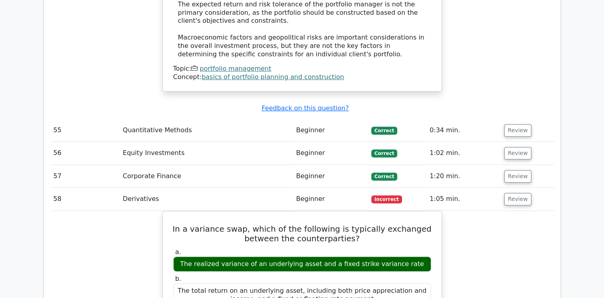
scroll to position [9349, 0]
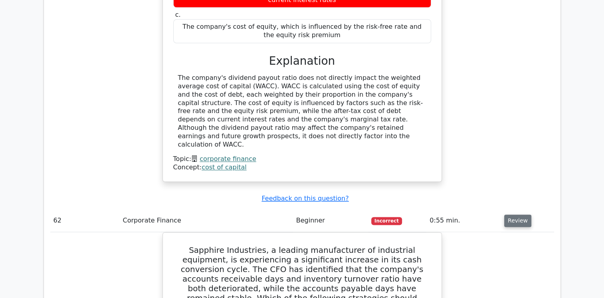
scroll to position [10063, 0]
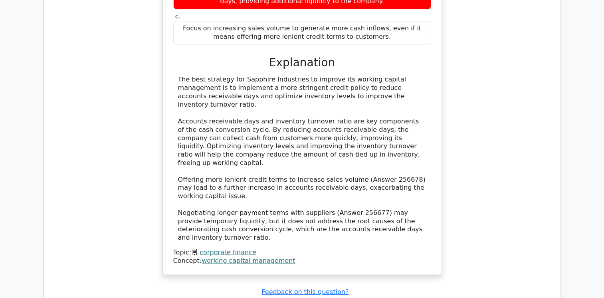
scroll to position [10447, 0]
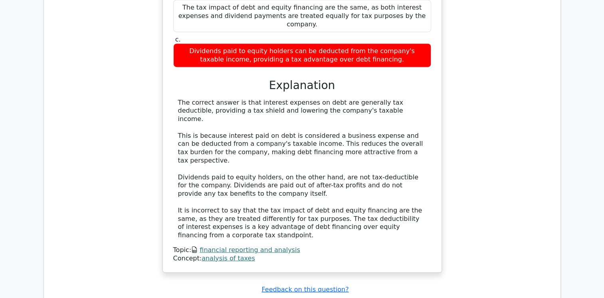
scroll to position [10907, 0]
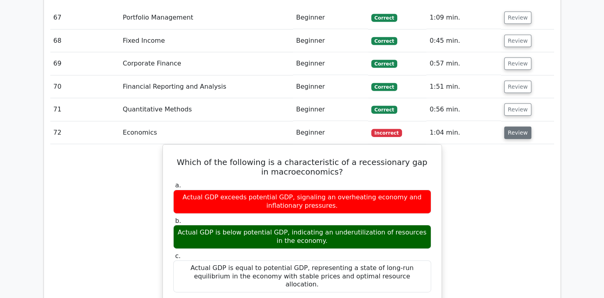
scroll to position [11564, 0]
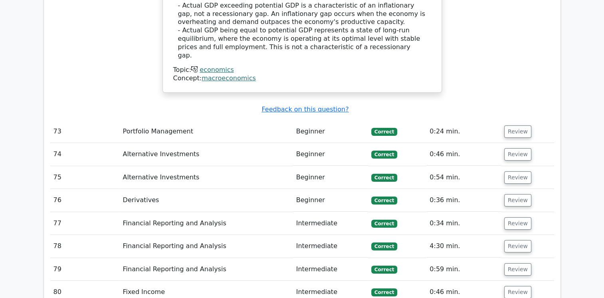
scroll to position [11978, 0]
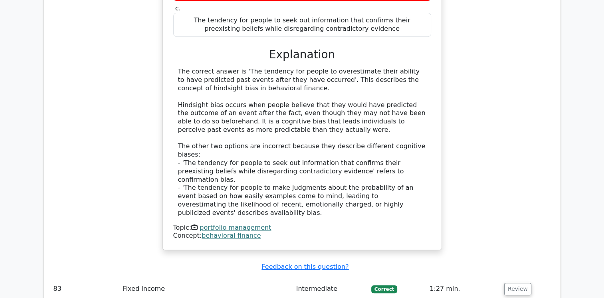
scroll to position [12429, 0]
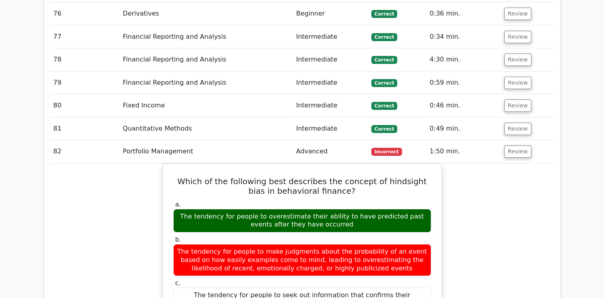
scroll to position [12149, 0]
